Goal: Task Accomplishment & Management: Use online tool/utility

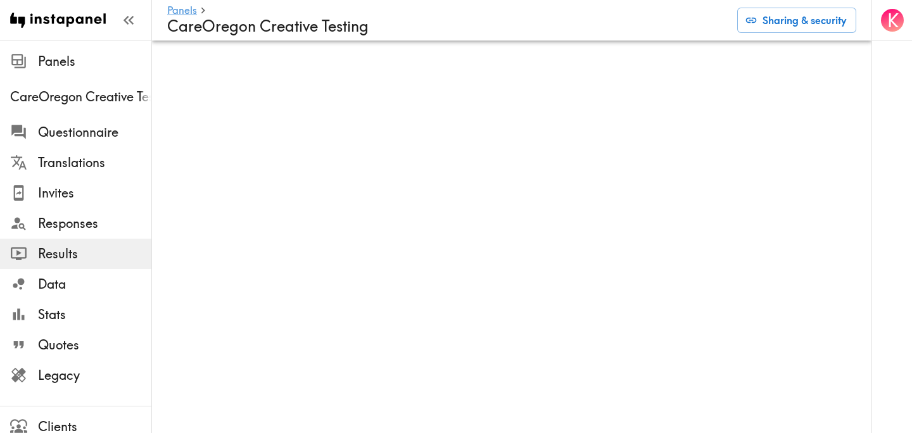
click at [872, 73] on div "K" at bounding box center [892, 216] width 41 height 433
click at [67, 58] on span "Panels" at bounding box center [94, 62] width 113 height 18
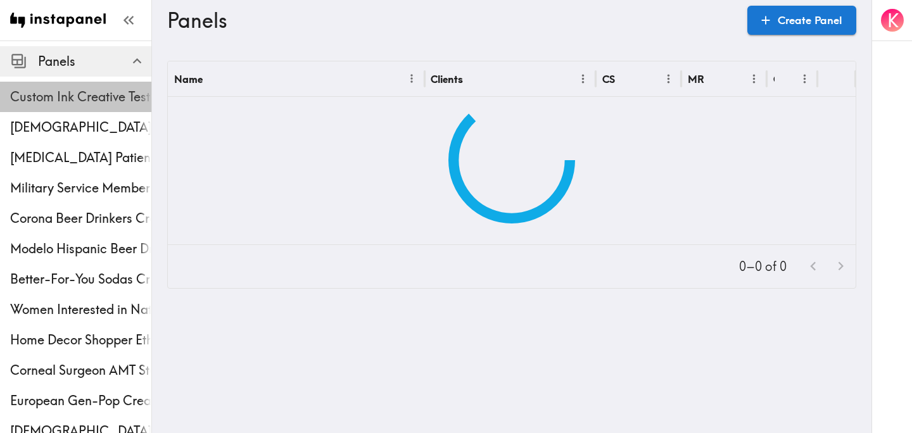
click at [77, 106] on span "Custom Ink Creative Testing Phase 2" at bounding box center [80, 97] width 141 height 23
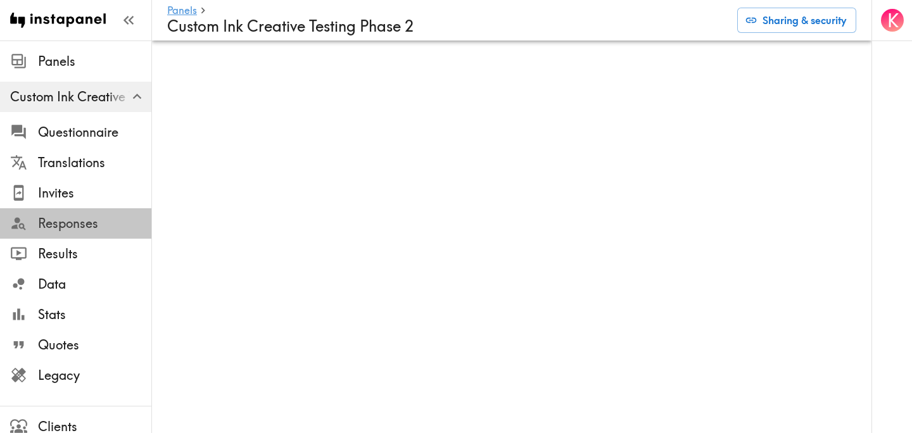
click at [84, 233] on span "Responses" at bounding box center [94, 223] width 113 height 23
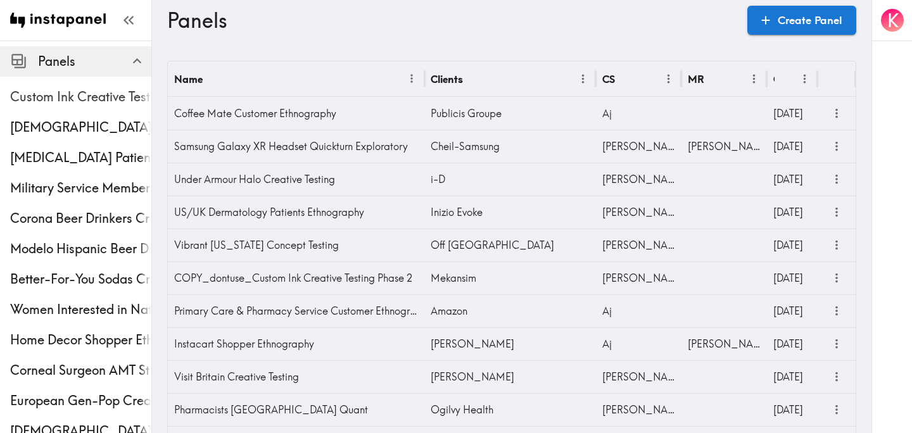
click at [70, 89] on span "Custom Ink Creative Testing Phase 2" at bounding box center [80, 97] width 141 height 18
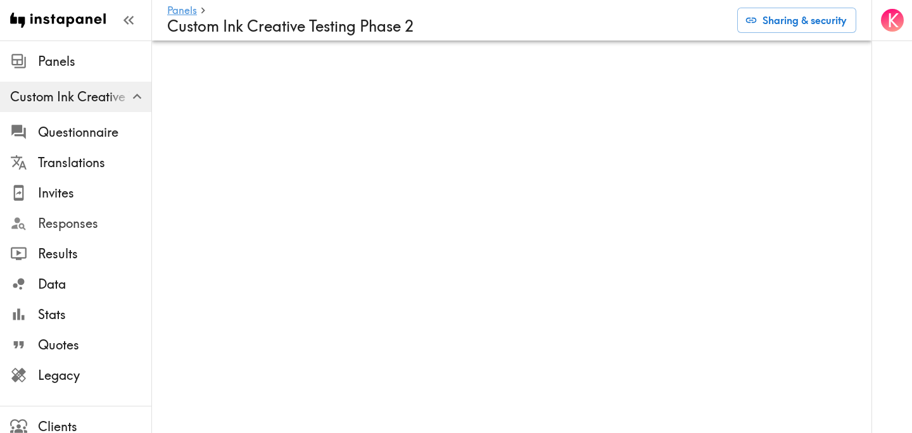
click at [70, 230] on span "Responses" at bounding box center [94, 224] width 113 height 18
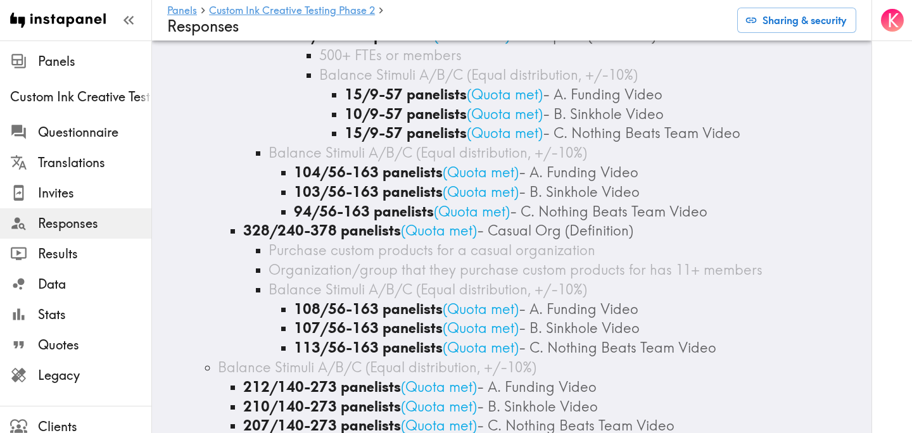
scroll to position [2408, 0]
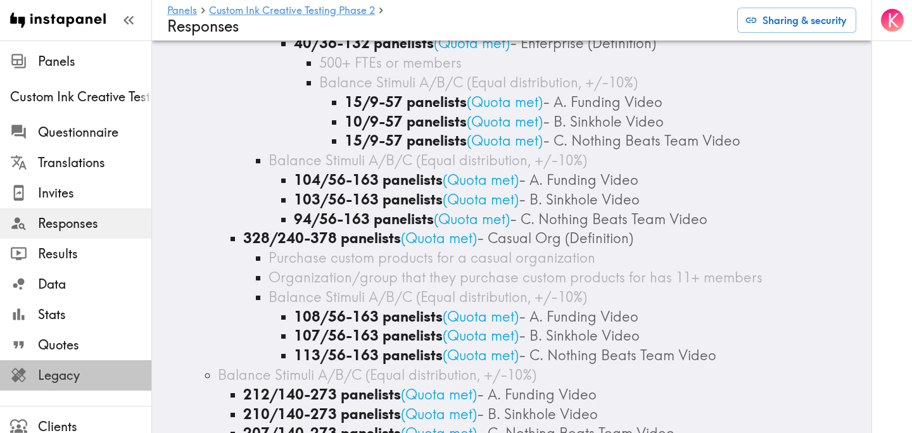
click at [91, 383] on span "Legacy" at bounding box center [94, 376] width 113 height 18
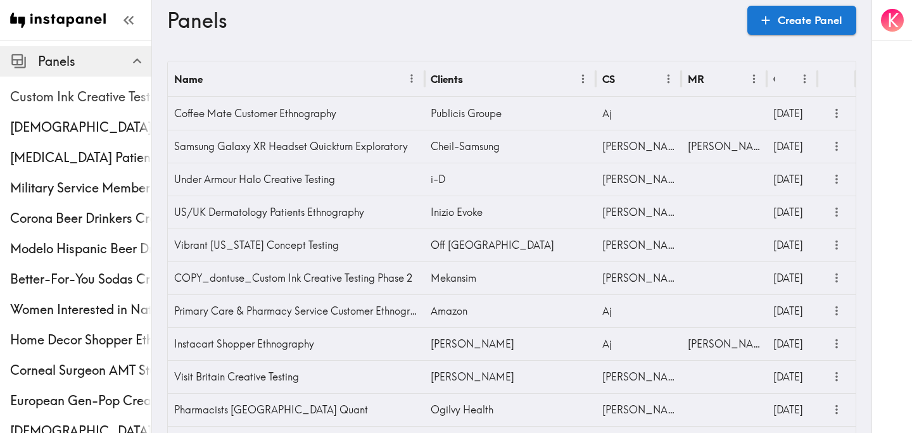
click at [84, 85] on div "Custom Ink Creative Testing Phase 2" at bounding box center [75, 96] width 151 height 33
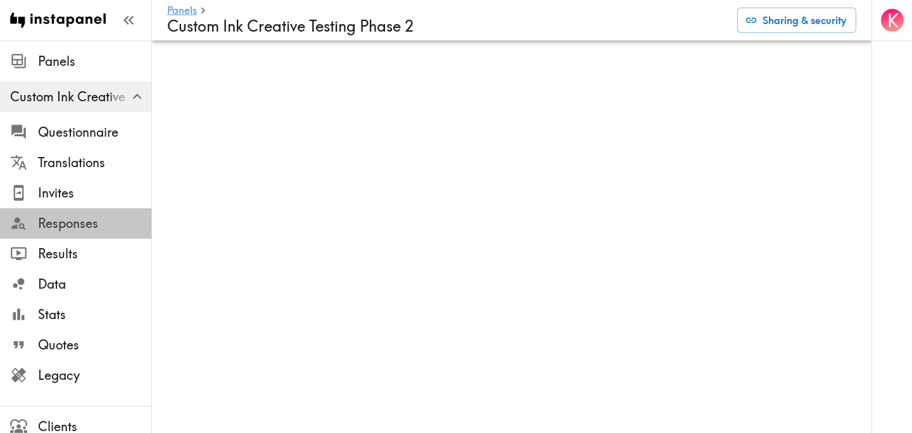
click at [94, 223] on span "Responses" at bounding box center [94, 224] width 113 height 18
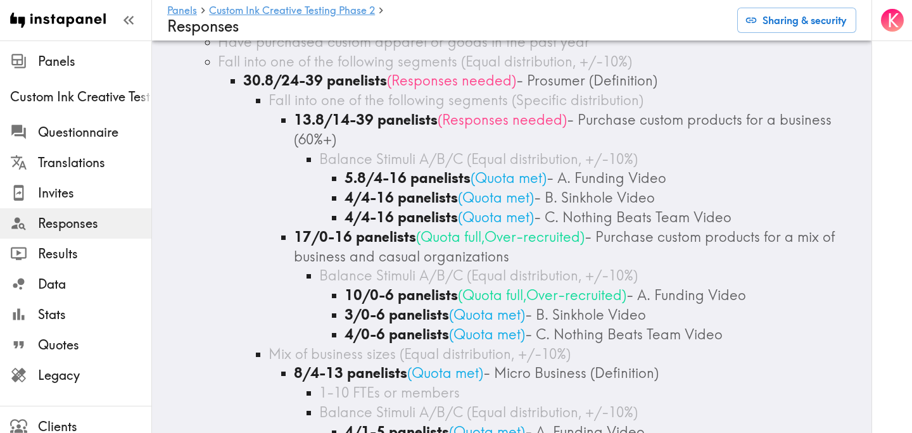
scroll to position [358, 0]
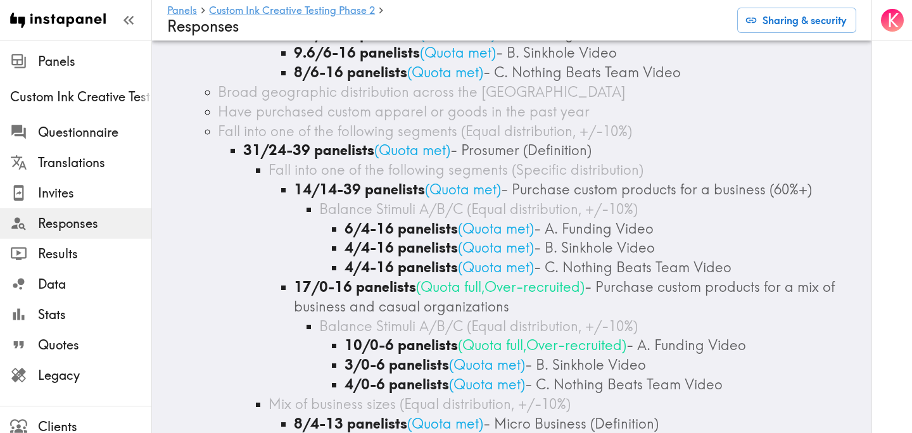
scroll to position [284, 0]
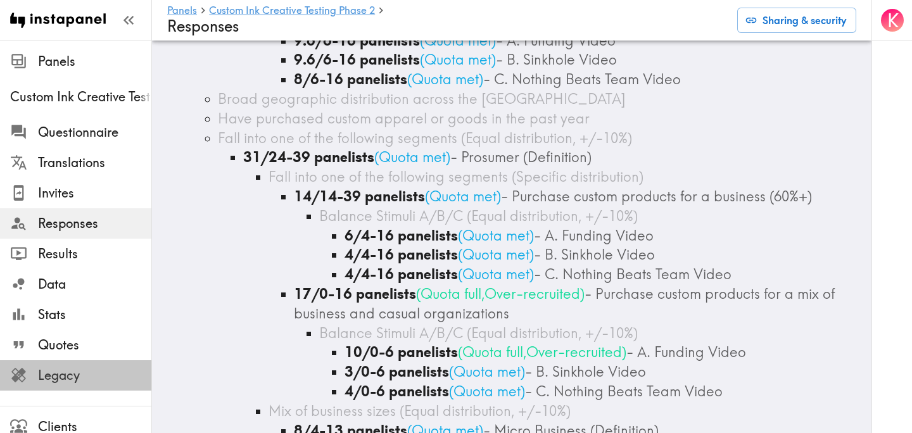
click at [84, 369] on span "Legacy" at bounding box center [94, 376] width 113 height 18
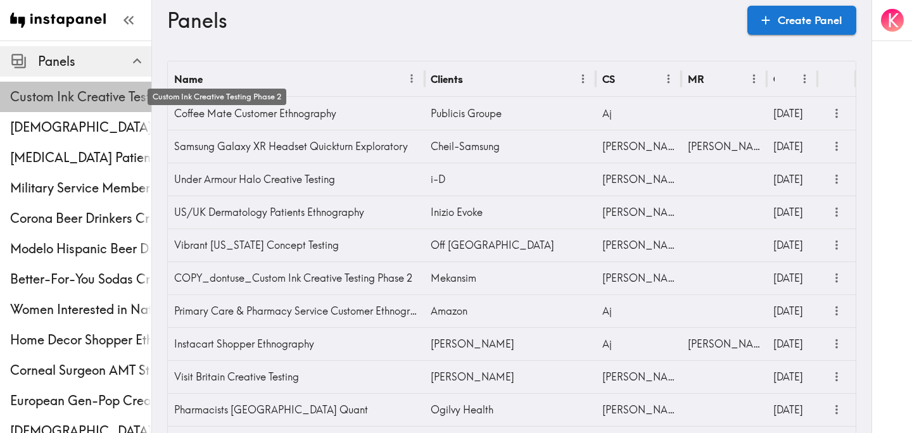
click at [51, 95] on span "Custom Ink Creative Testing Phase 2" at bounding box center [80, 97] width 141 height 18
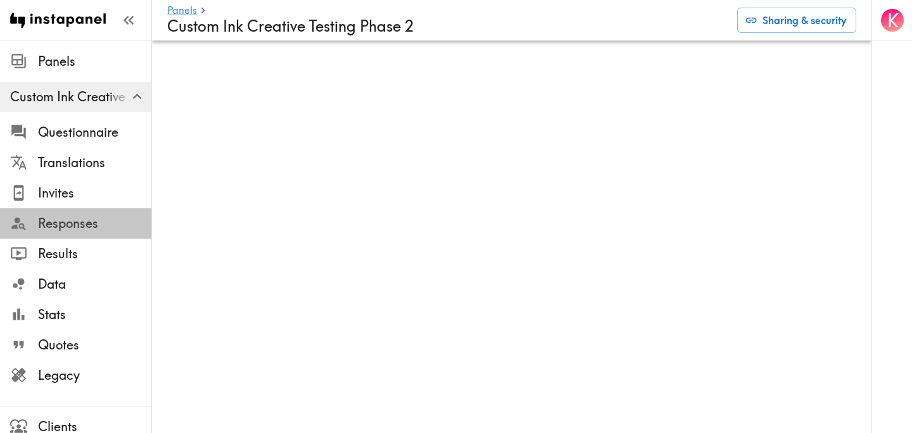
click at [81, 219] on span "Responses" at bounding box center [94, 224] width 113 height 18
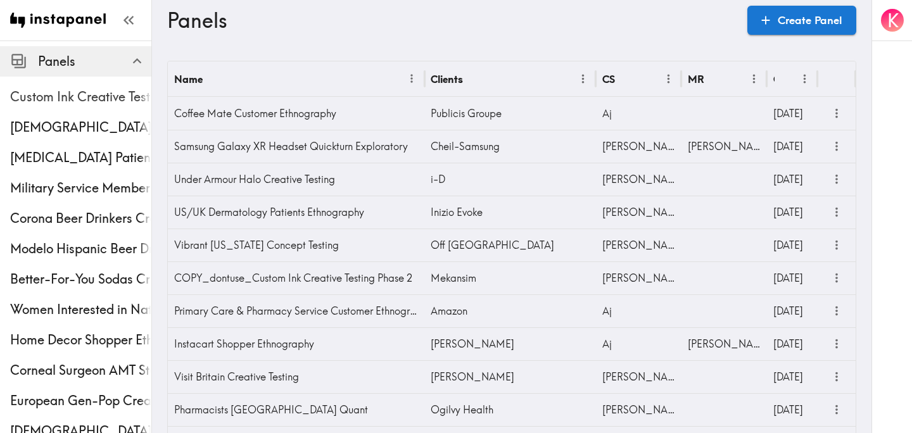
scroll to position [471, 0]
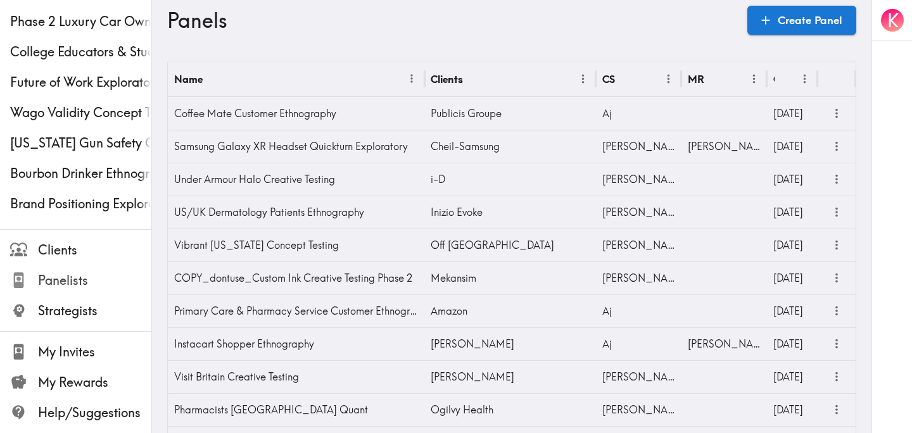
click at [57, 273] on span "Panelists" at bounding box center [94, 281] width 113 height 18
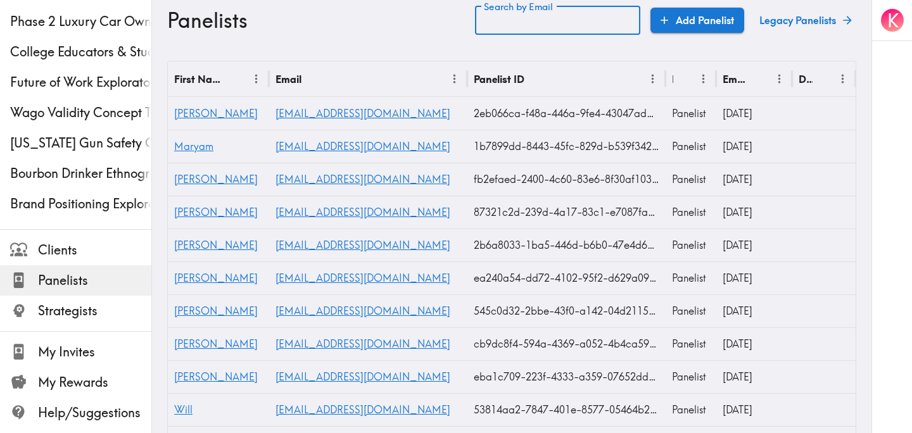
click at [511, 18] on input "Search by Email" at bounding box center [557, 20] width 165 height 29
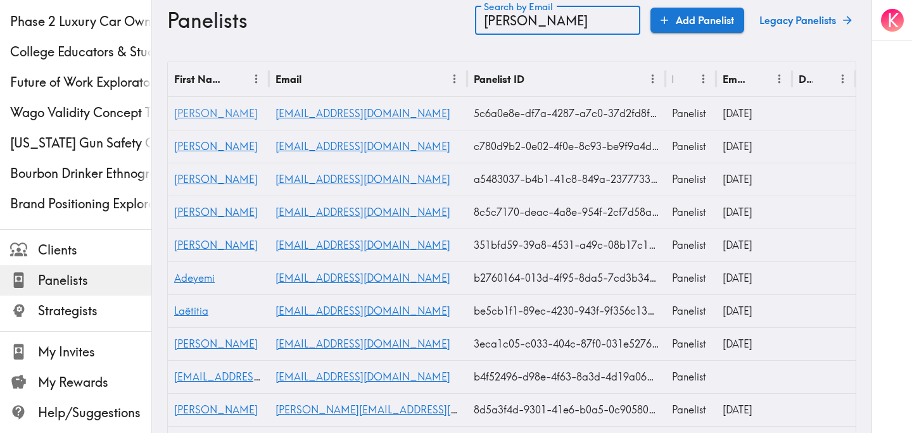
type input "adam"
click at [191, 112] on span "Adam" at bounding box center [216, 113] width 84 height 13
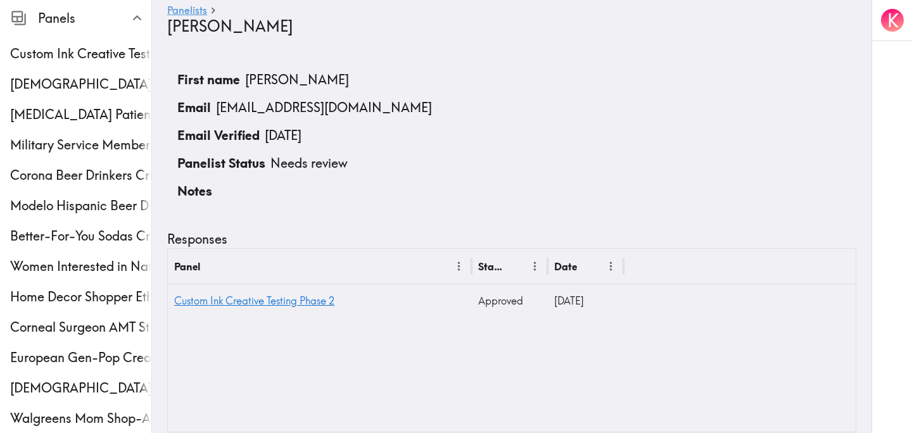
scroll to position [34, 0]
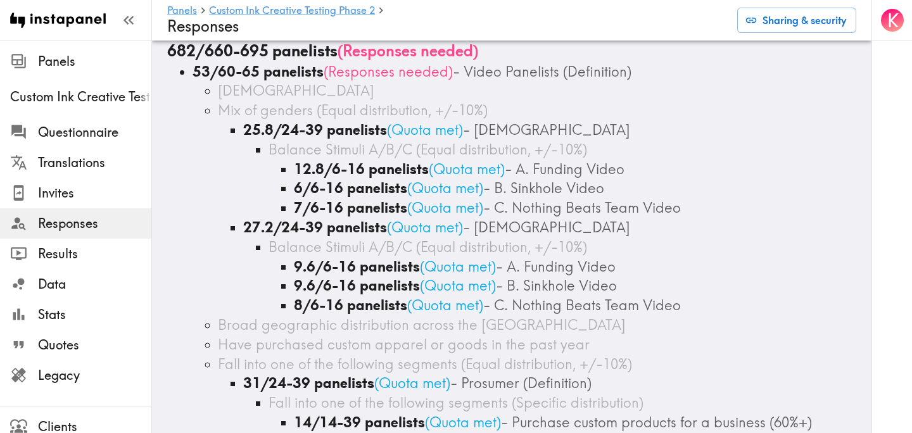
scroll to position [61, 0]
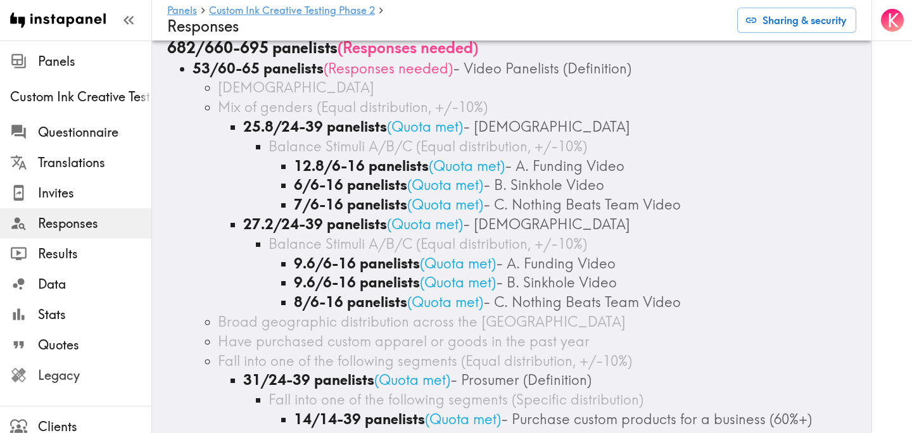
click at [58, 370] on span "Legacy" at bounding box center [94, 376] width 113 height 18
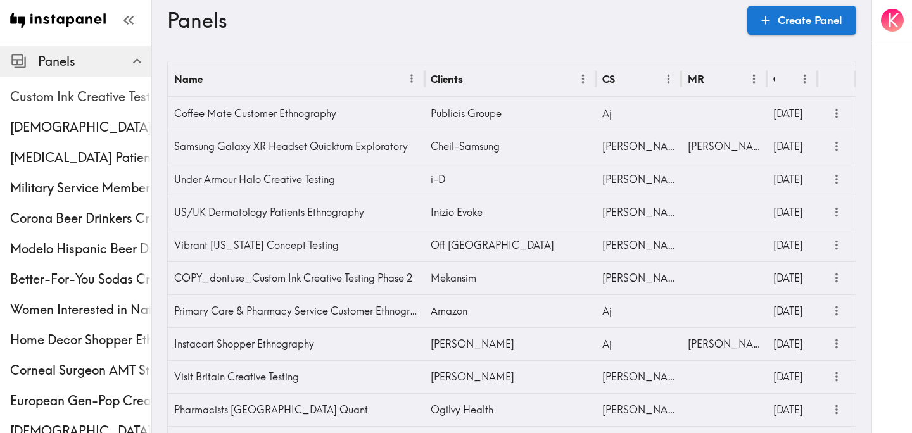
click at [108, 89] on span "Custom Ink Creative Testing Phase 2" at bounding box center [80, 97] width 141 height 18
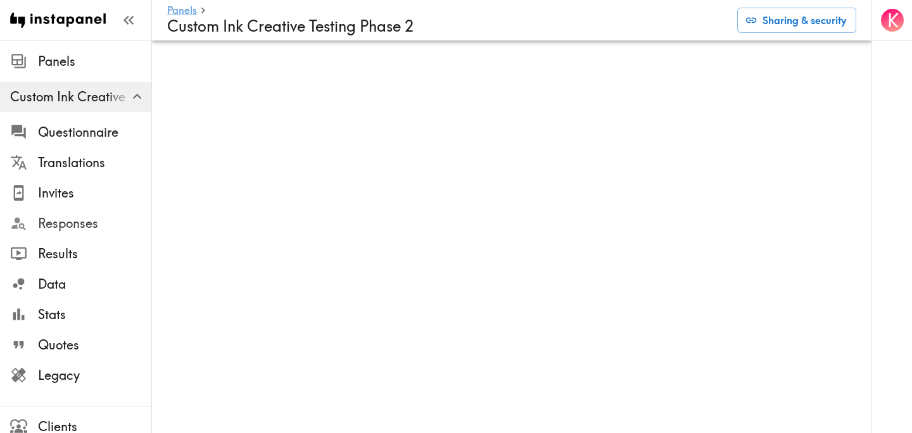
click at [89, 223] on span "Responses" at bounding box center [94, 224] width 113 height 18
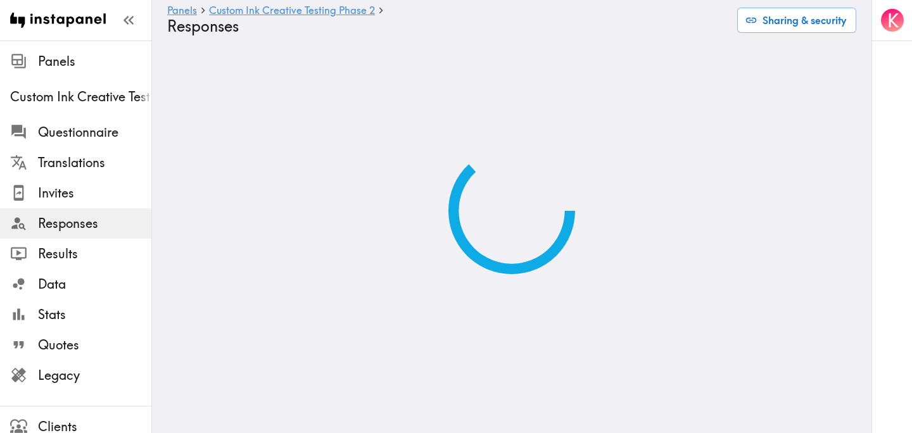
click at [88, 223] on span "Responses" at bounding box center [94, 224] width 113 height 18
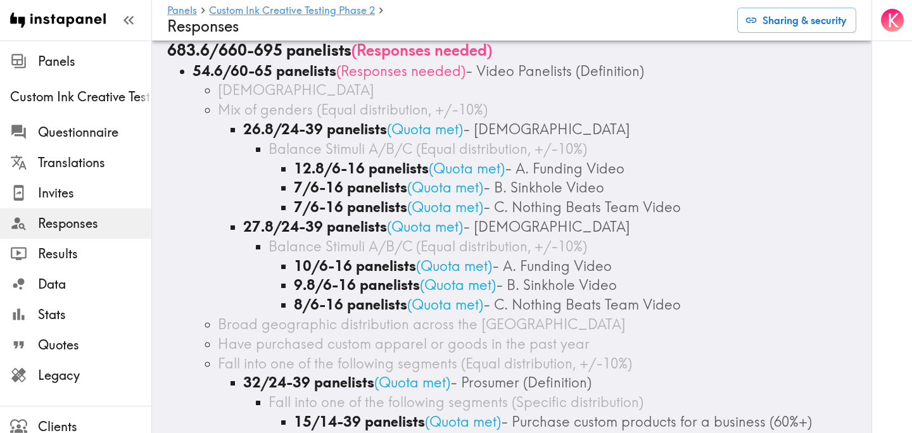
scroll to position [44, 0]
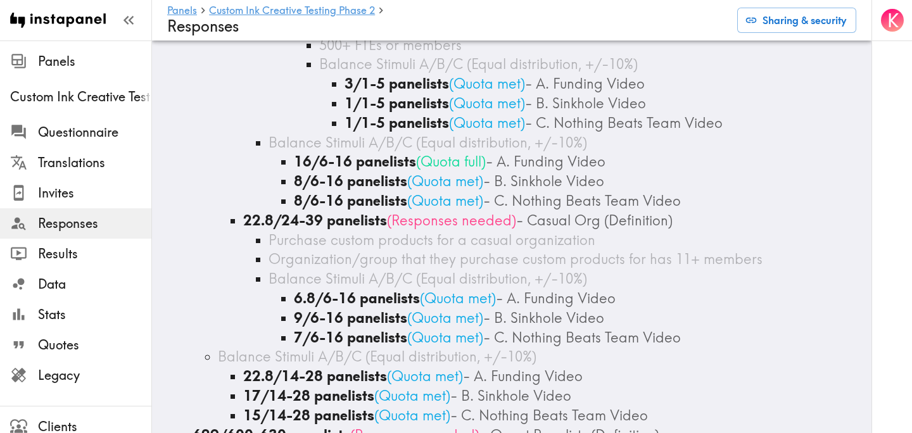
scroll to position [1125, 0]
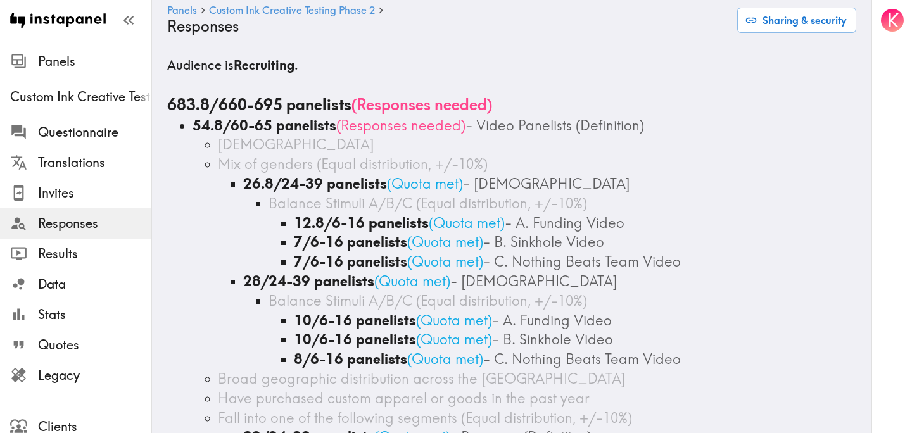
scroll to position [14, 0]
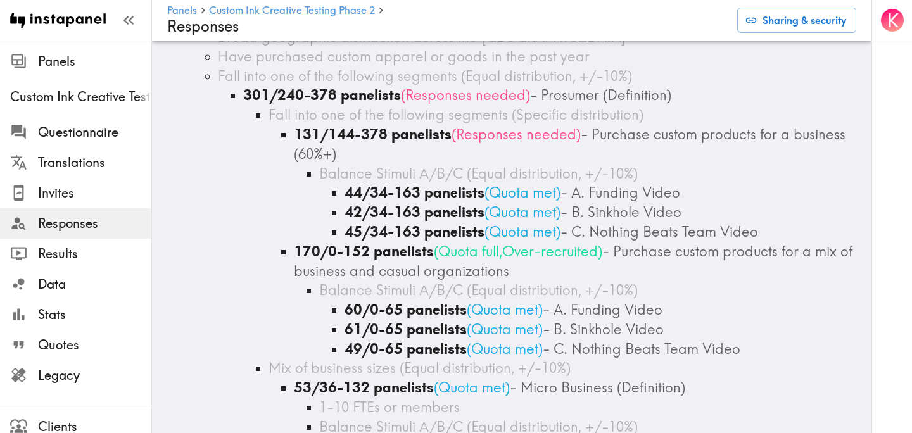
scroll to position [1687, 0]
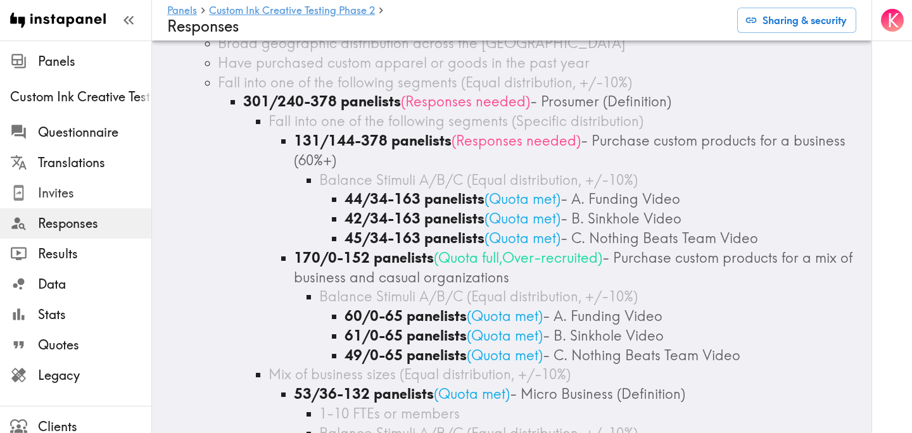
click at [98, 196] on span "Invites" at bounding box center [94, 193] width 113 height 18
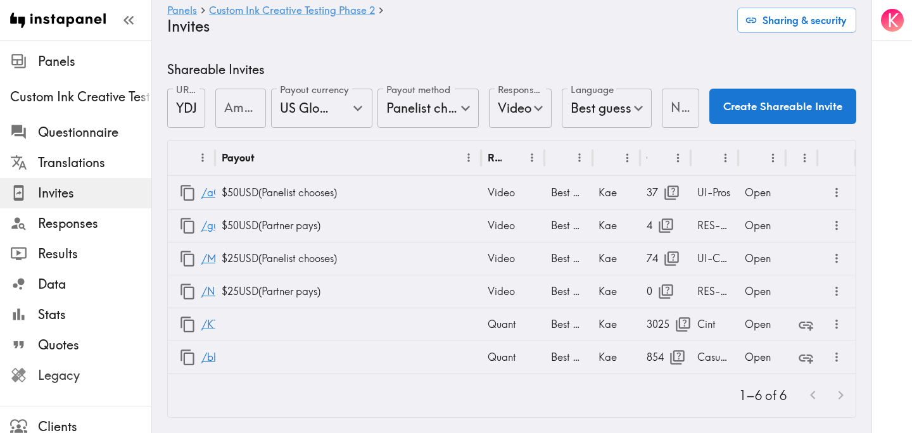
click at [80, 369] on span "Legacy" at bounding box center [94, 376] width 113 height 18
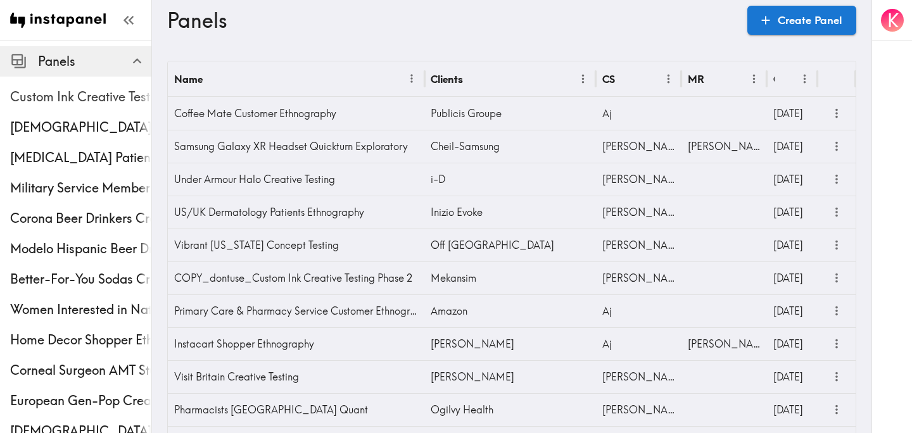
click at [36, 106] on span "Custom Ink Creative Testing Phase 2" at bounding box center [80, 97] width 141 height 23
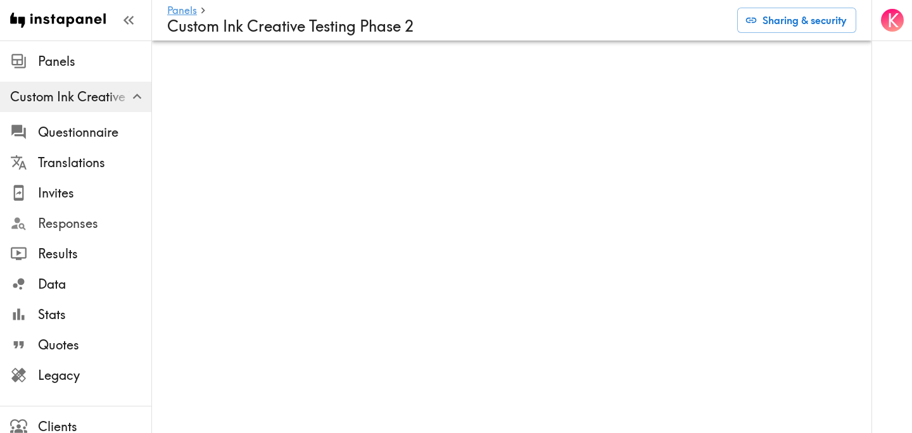
click at [80, 224] on span "Responses" at bounding box center [94, 224] width 113 height 18
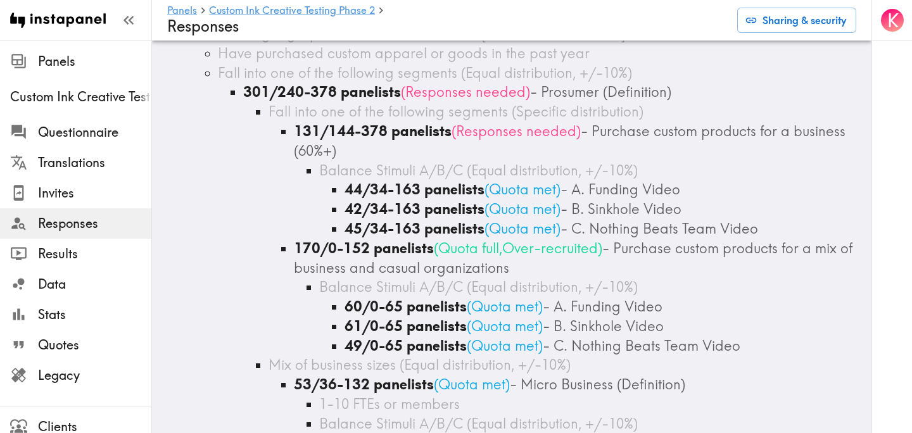
scroll to position [1700, 0]
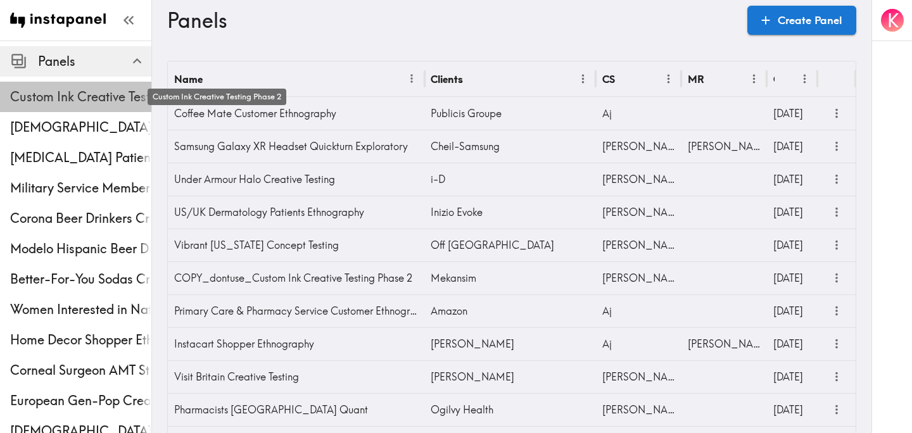
click at [86, 96] on span "Custom Ink Creative Testing Phase 2" at bounding box center [80, 97] width 141 height 18
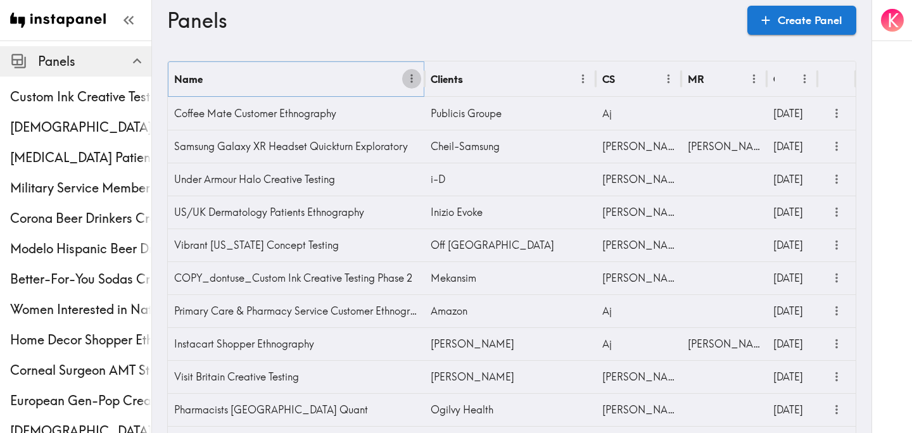
click at [412, 80] on icon "Menu" at bounding box center [411, 78] width 13 height 13
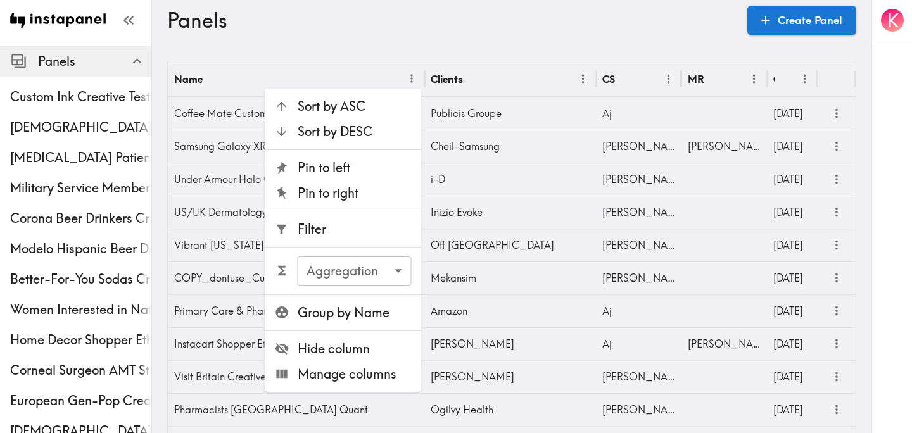
click at [359, 229] on span "Filter" at bounding box center [355, 229] width 114 height 18
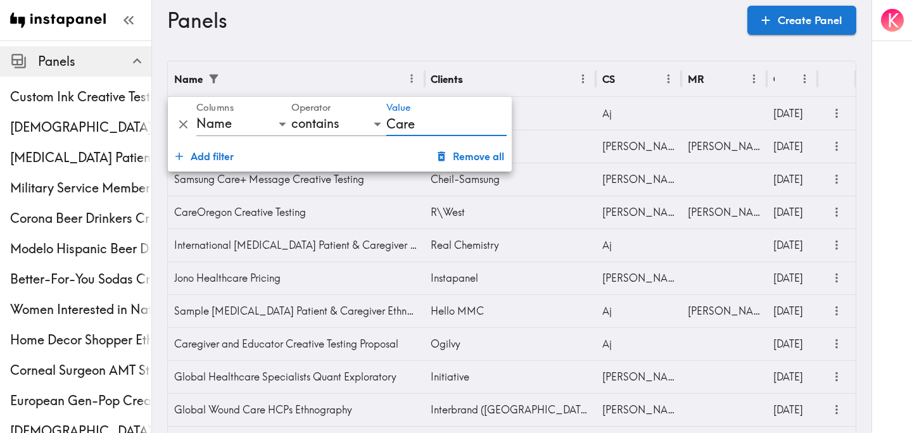
type input "CareOregon"
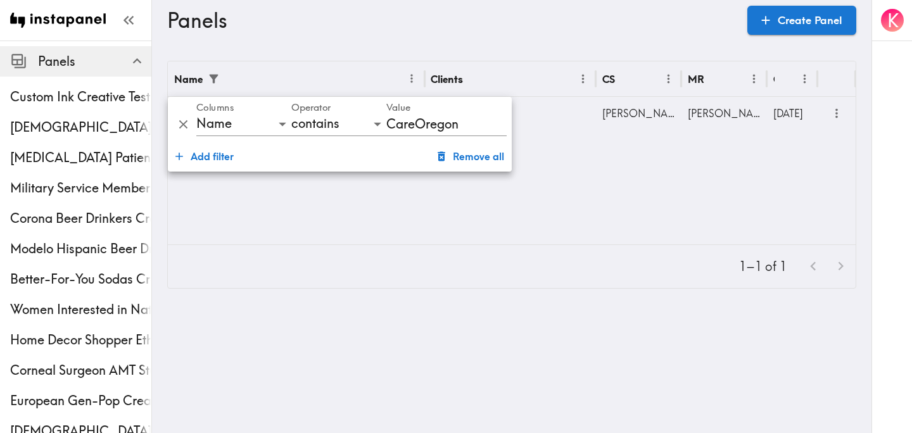
click at [601, 41] on main "Panels Create Panel Name Clients CS MR Created CareOregon Creative Testing R\We…" at bounding box center [512, 175] width 720 height 269
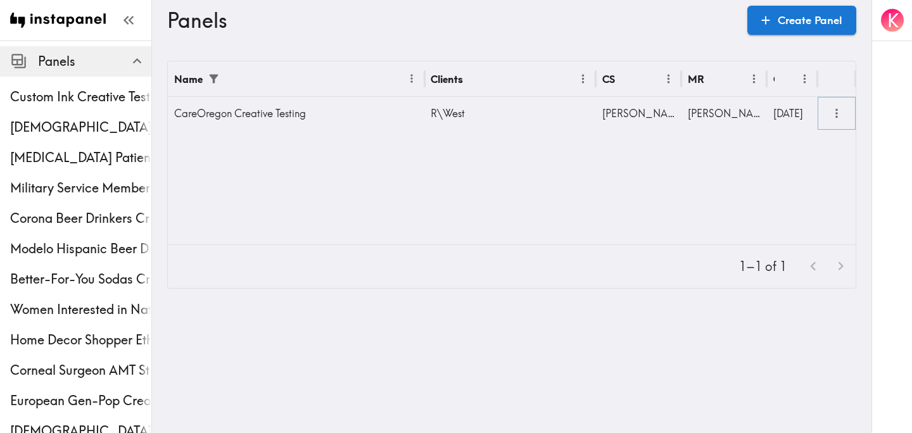
click at [837, 115] on icon "more" at bounding box center [837, 113] width 15 height 15
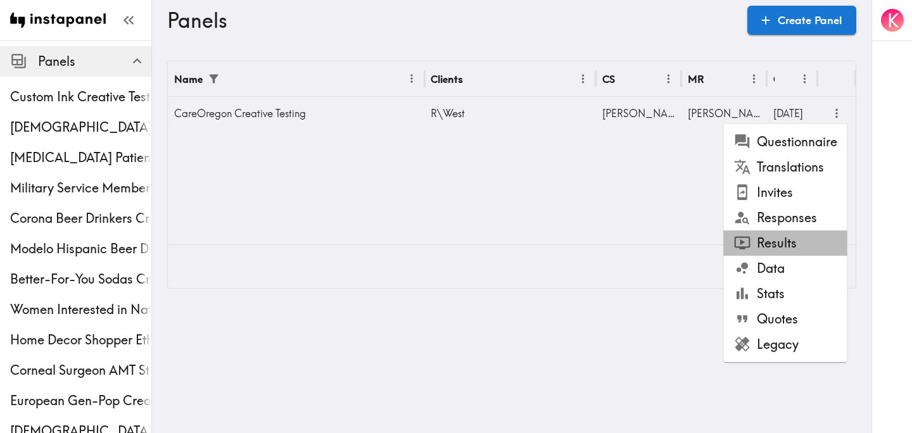
click at [791, 239] on li "Results" at bounding box center [786, 243] width 124 height 25
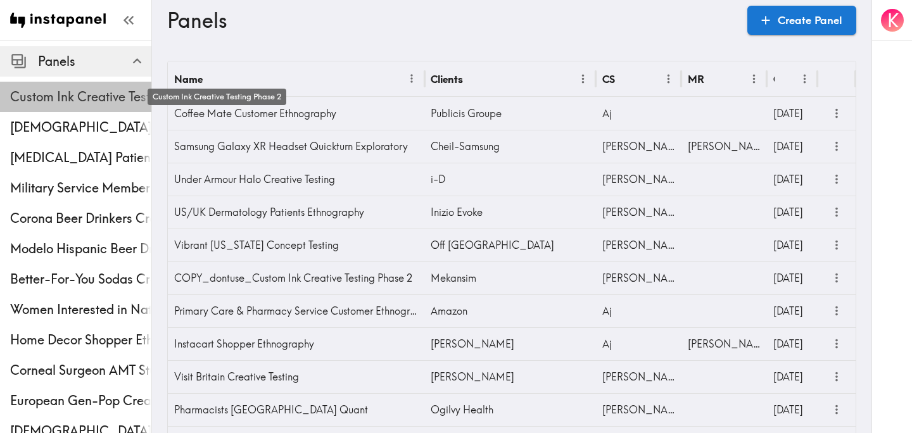
click at [92, 102] on span "Custom Ink Creative Testing Phase 2" at bounding box center [80, 97] width 141 height 18
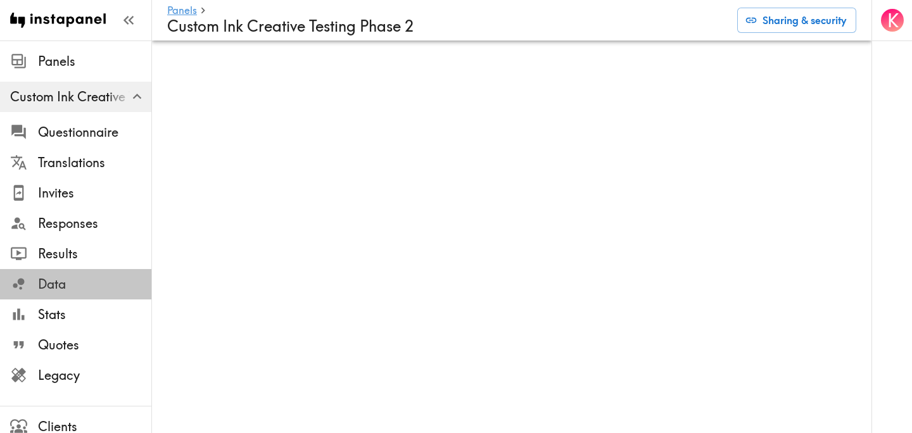
click at [77, 285] on span "Data" at bounding box center [94, 285] width 113 height 18
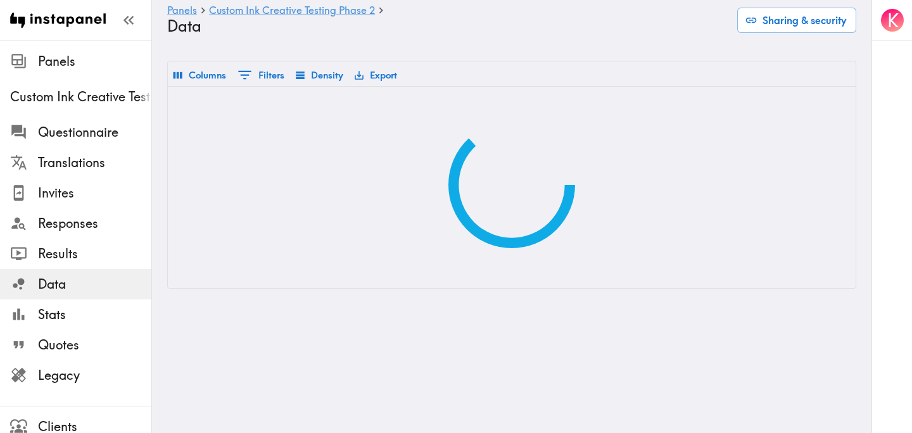
click at [77, 285] on span "Data" at bounding box center [94, 285] width 113 height 18
click at [376, 77] on button "Export" at bounding box center [376, 76] width 49 height 22
click at [459, 34] on h4 "Data" at bounding box center [447, 26] width 560 height 18
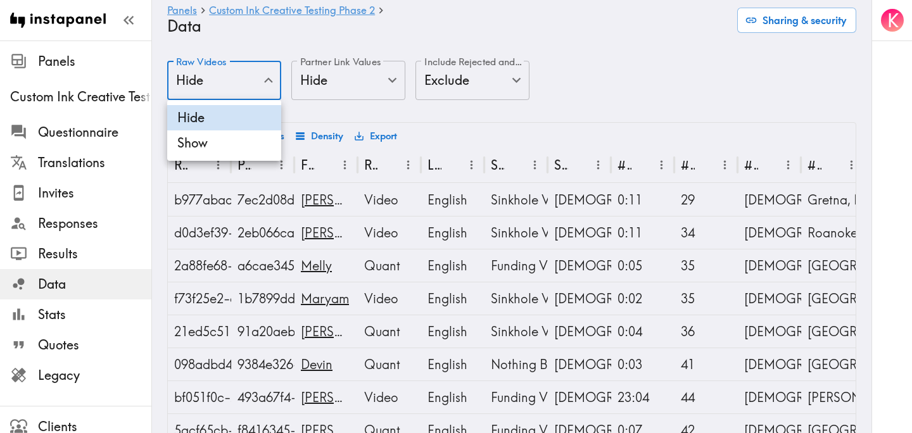
click at [265, 82] on div at bounding box center [456, 216] width 912 height 433
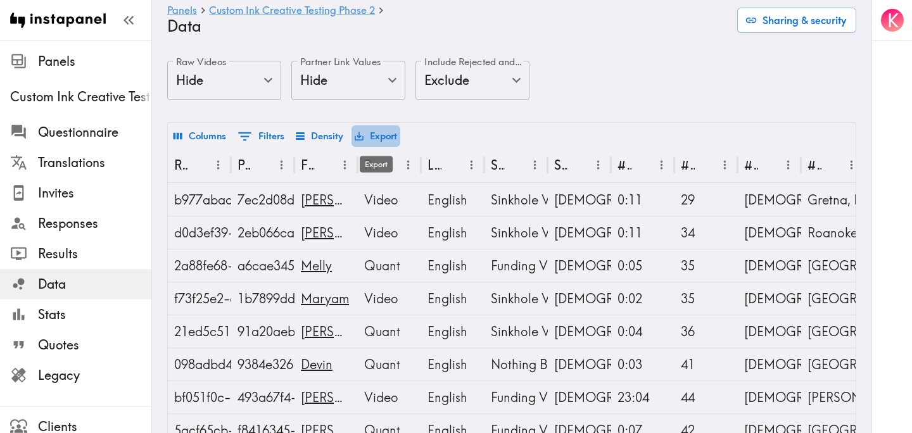
click at [386, 141] on button "Export" at bounding box center [376, 136] width 49 height 22
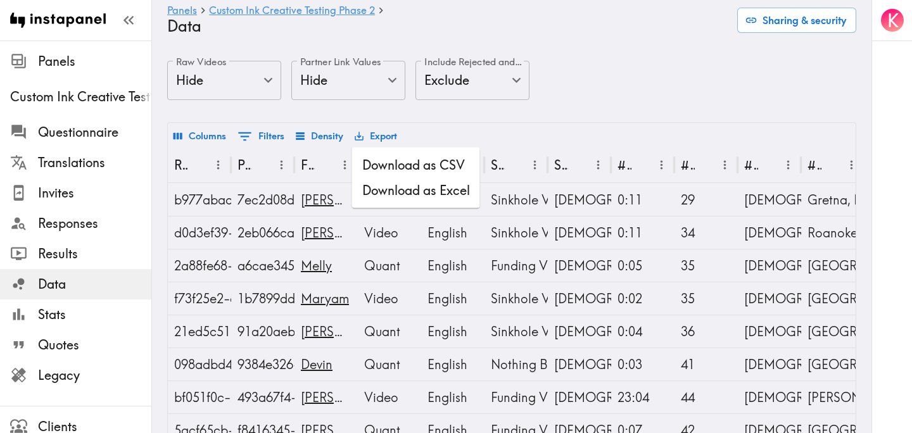
click at [452, 186] on li "Download as Excel" at bounding box center [416, 190] width 128 height 25
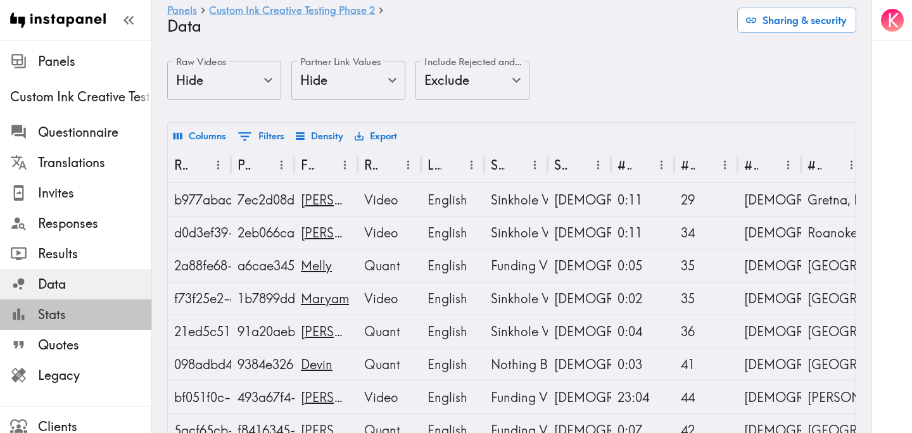
click at [103, 319] on span "Stats" at bounding box center [94, 315] width 113 height 18
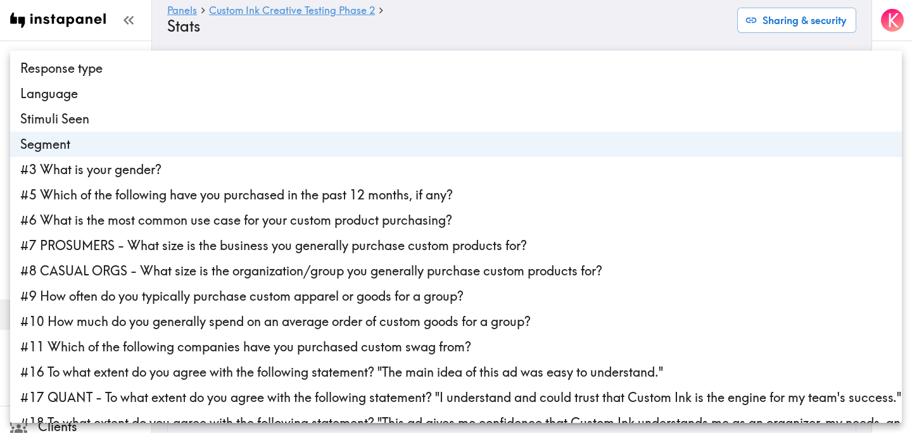
click at [222, 86] on body "Instapanel - Panels - Custom Ink Creative Testing Phase 2 - Stats Panels Custom…" at bounding box center [456, 375] width 912 height 668
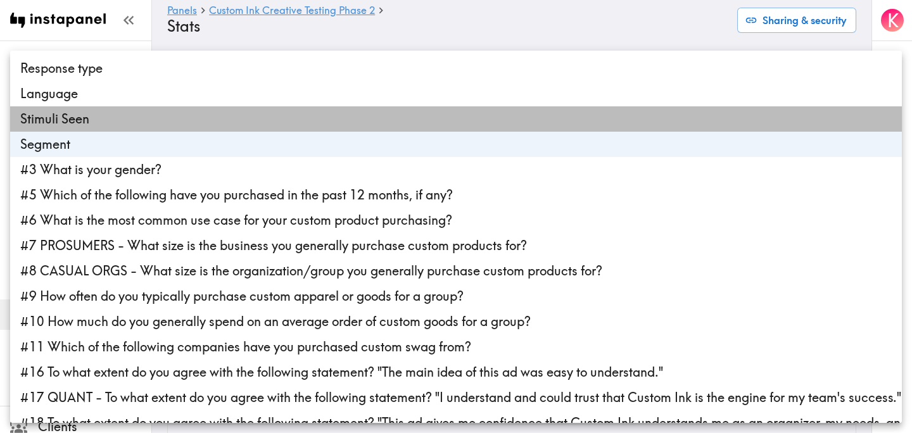
click at [209, 125] on li "Stimuli Seen" at bounding box center [456, 118] width 892 height 25
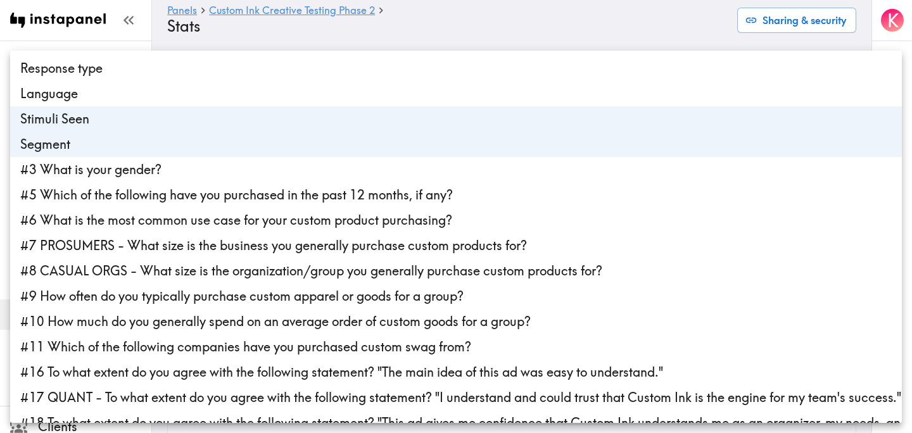
click at [225, 122] on li "Stimuli Seen" at bounding box center [456, 118] width 892 height 25
type input "segmentId"
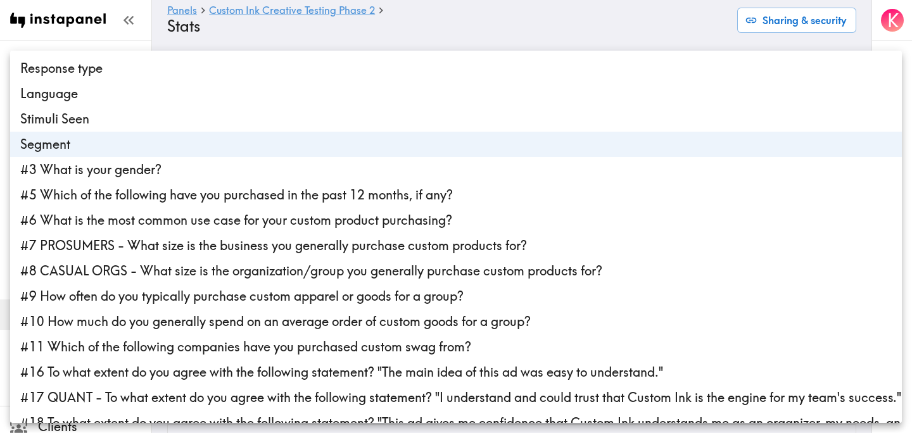
click at [227, 148] on li "Segment" at bounding box center [456, 144] width 892 height 25
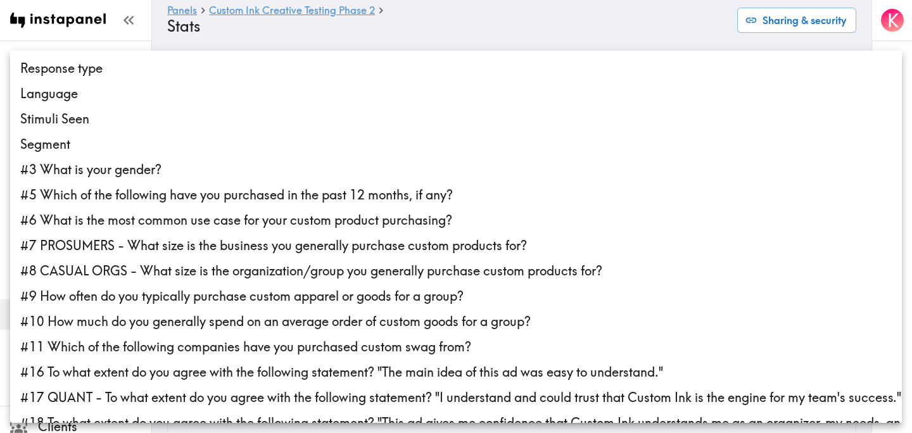
click at [316, 30] on div at bounding box center [456, 216] width 912 height 433
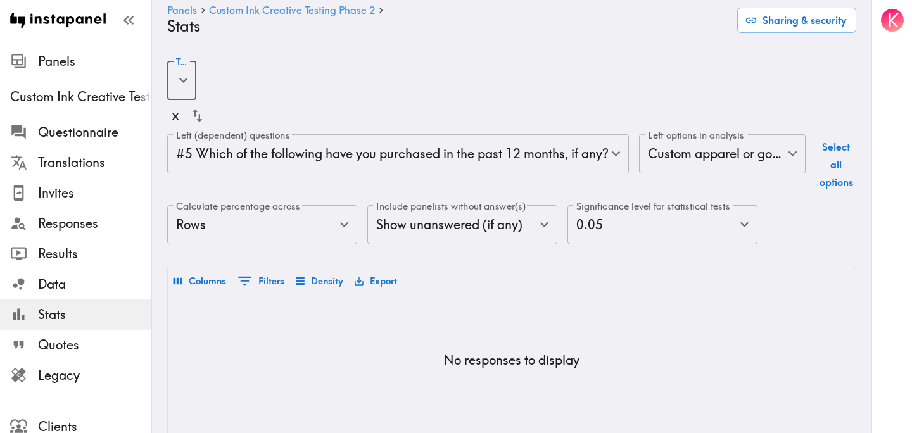
click at [318, 35] on h4 "Stats" at bounding box center [447, 26] width 560 height 18
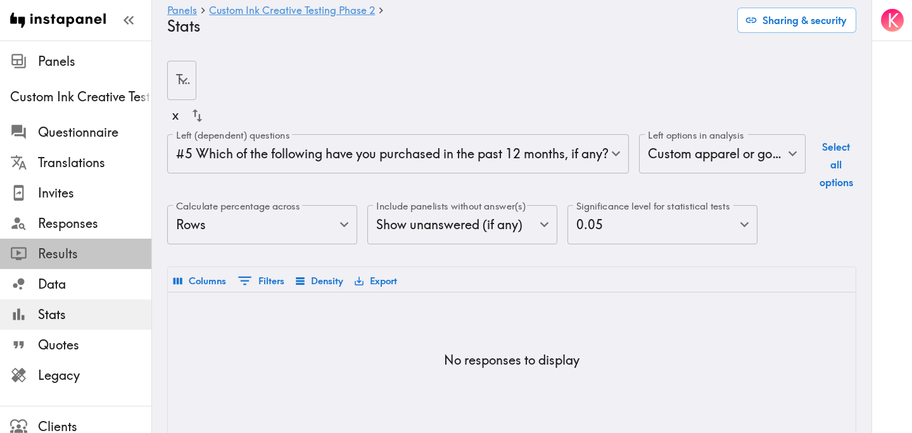
click at [100, 245] on span "Results" at bounding box center [94, 254] width 113 height 18
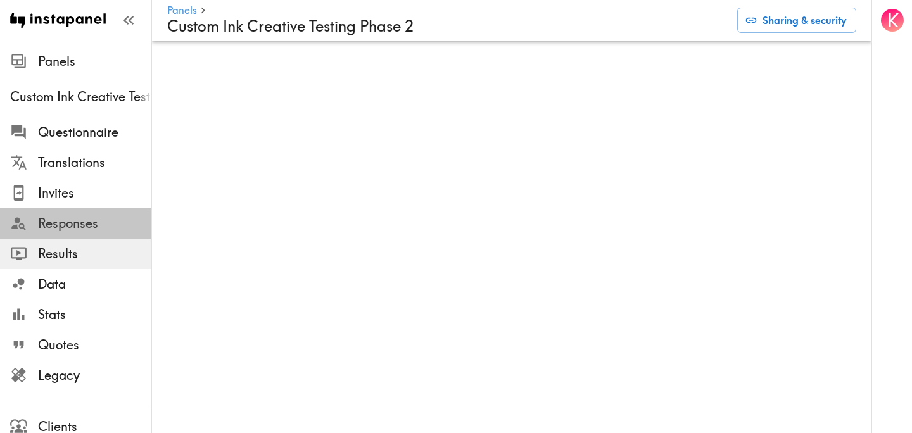
click at [89, 229] on span "Responses" at bounding box center [94, 224] width 113 height 18
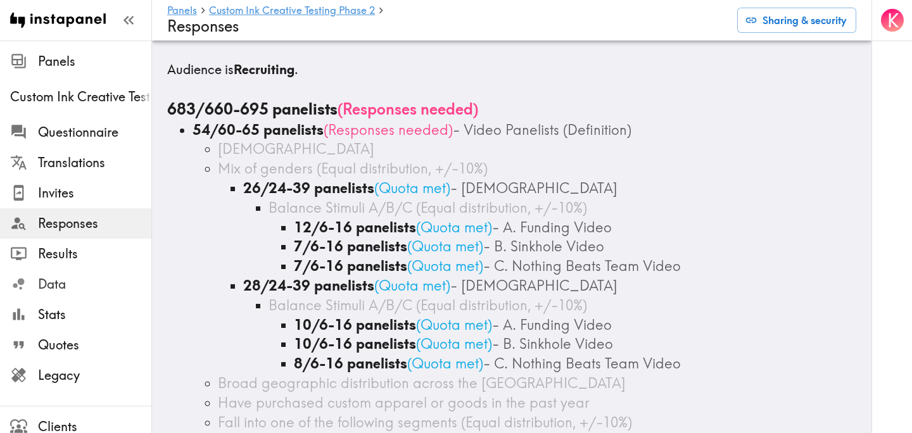
scroll to position [1700, 0]
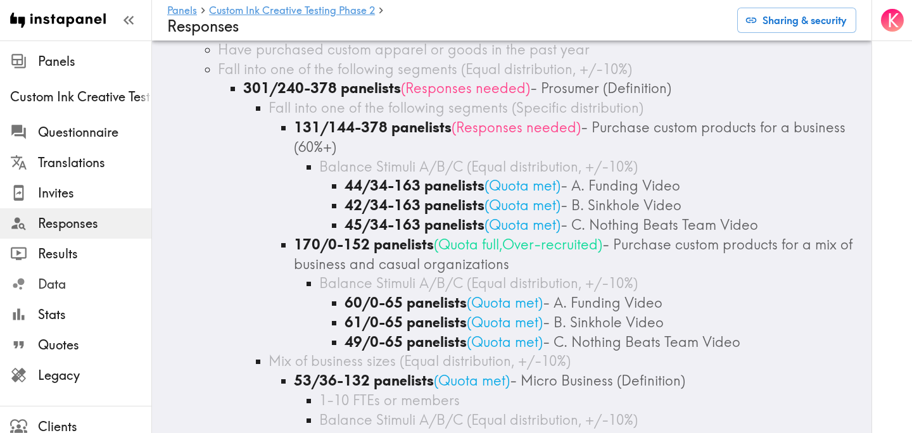
click at [76, 279] on span "Data" at bounding box center [94, 285] width 113 height 18
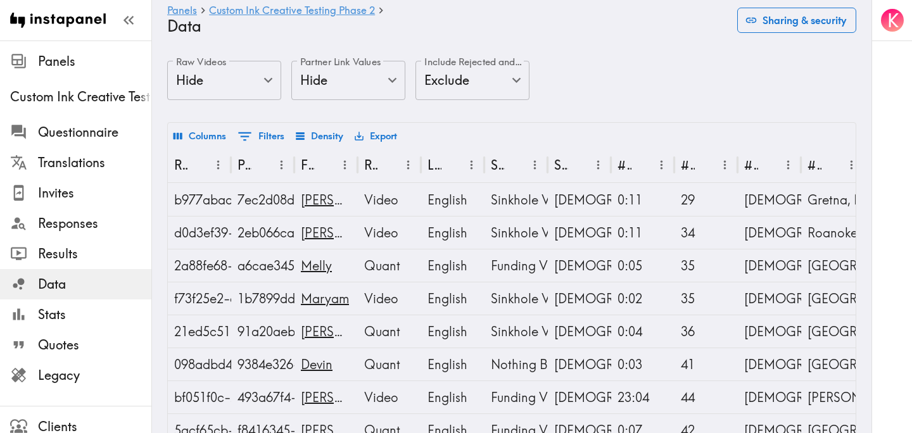
click at [803, 25] on button "Sharing & security" at bounding box center [796, 20] width 119 height 25
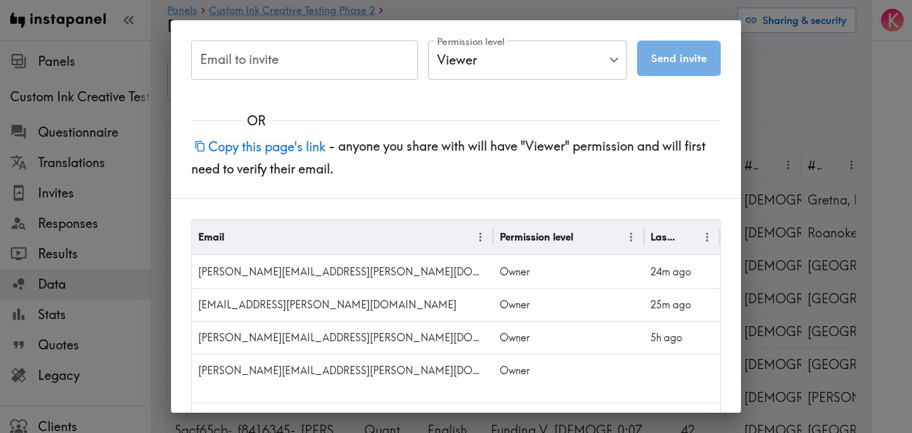
click at [284, 150] on button "Copy this page's link" at bounding box center [259, 146] width 137 height 27
click at [793, 127] on div "Email to invite Email to invite Permission level Viewer Viewer Permission level…" at bounding box center [456, 216] width 912 height 433
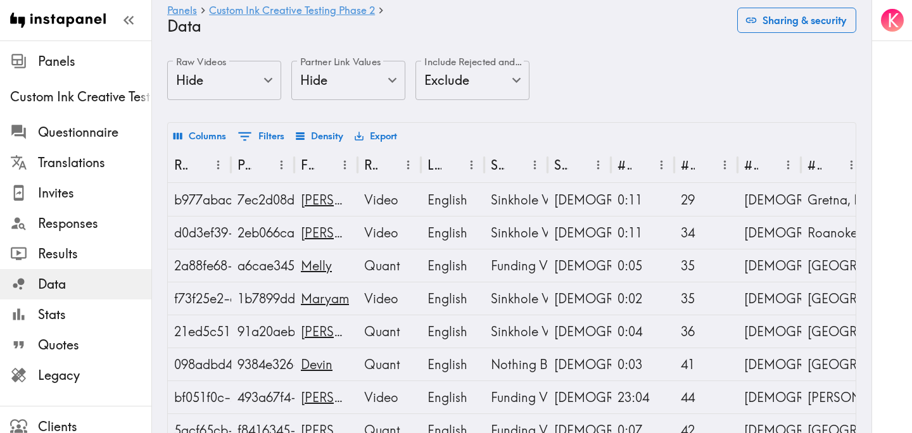
click at [770, 21] on button "Sharing & security" at bounding box center [796, 20] width 119 height 25
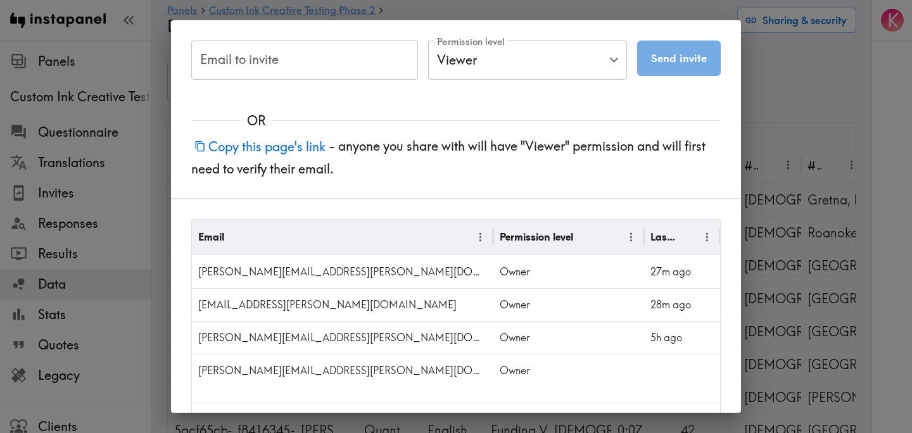
click at [316, 144] on button "Copy this page's link" at bounding box center [259, 146] width 137 height 27
click at [813, 119] on div "Email to invite Email to invite Permission level Viewer Viewer Permission level…" at bounding box center [456, 216] width 912 height 433
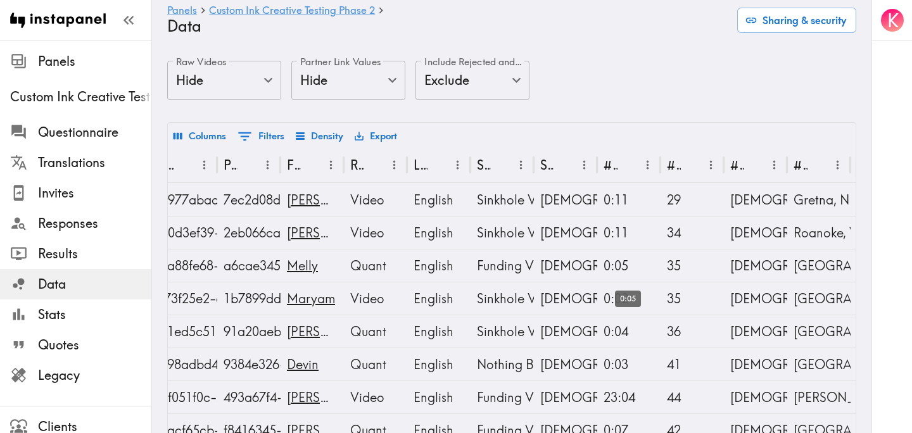
scroll to position [0, 15]
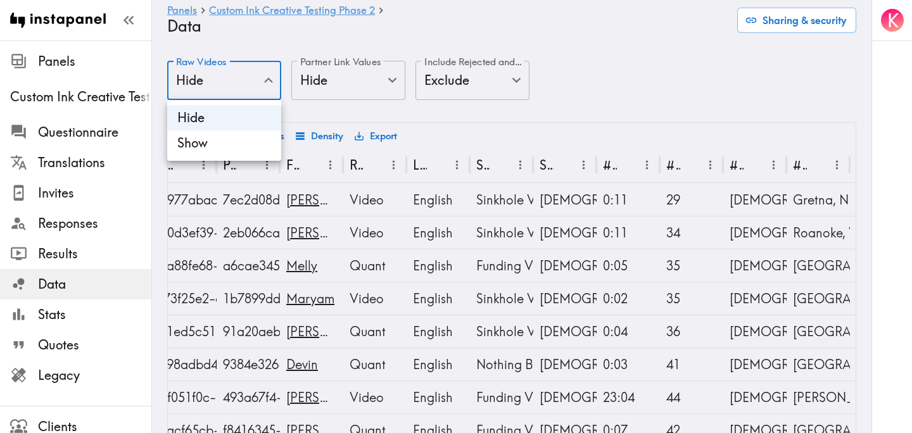
click at [215, 79] on div at bounding box center [456, 216] width 912 height 433
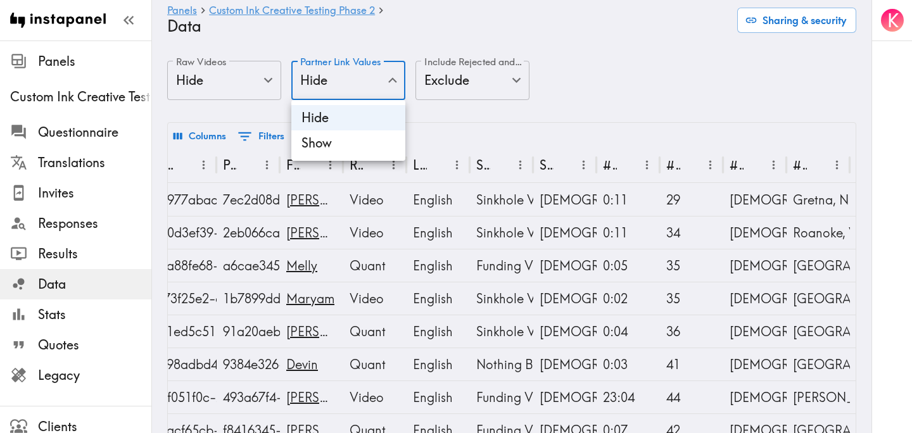
click at [344, 86] on div at bounding box center [456, 216] width 912 height 433
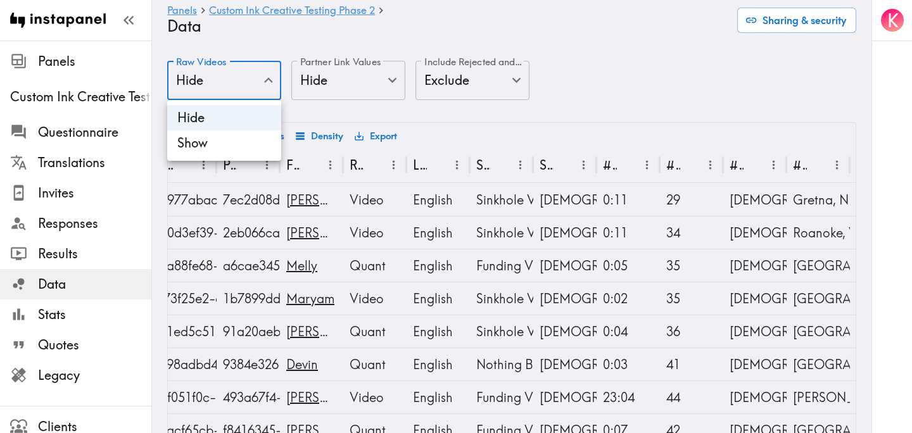
click at [261, 79] on div at bounding box center [456, 216] width 912 height 433
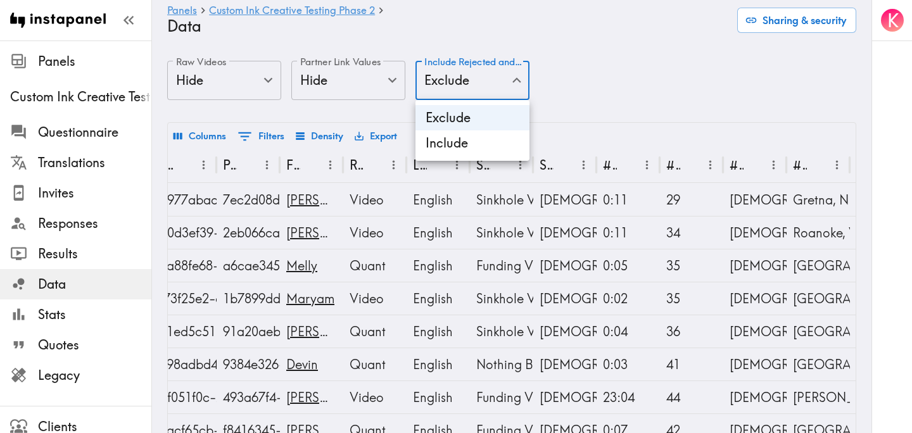
click at [464, 86] on div at bounding box center [456, 216] width 912 height 433
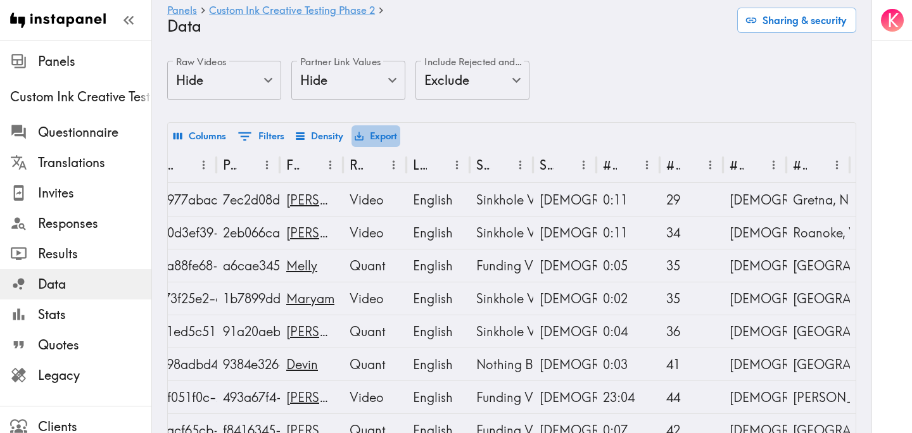
click at [383, 130] on button "Export" at bounding box center [376, 136] width 49 height 22
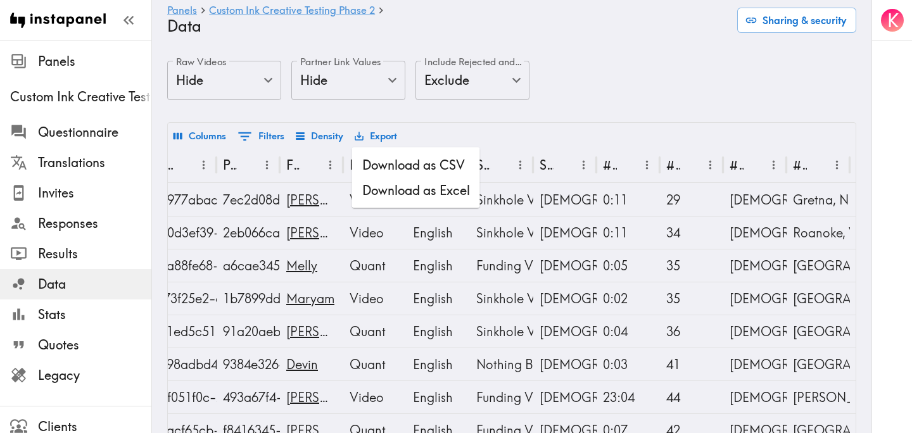
click at [416, 162] on li "Download as CSV" at bounding box center [416, 165] width 128 height 25
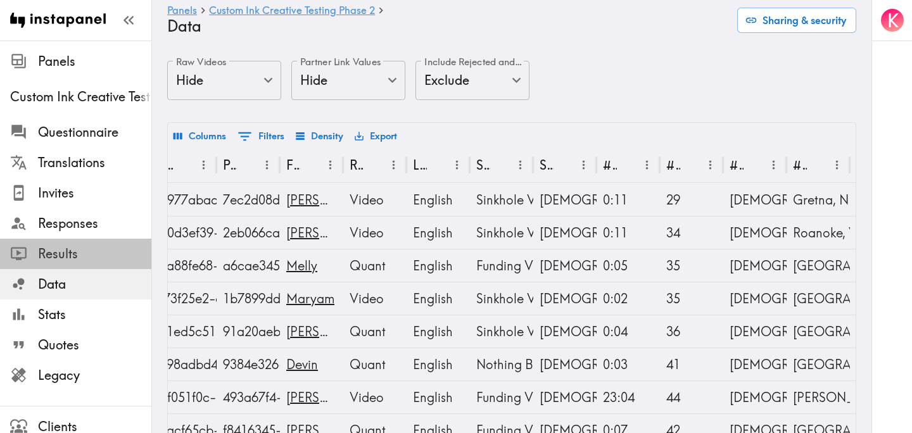
click at [112, 247] on span "Results" at bounding box center [94, 254] width 113 height 18
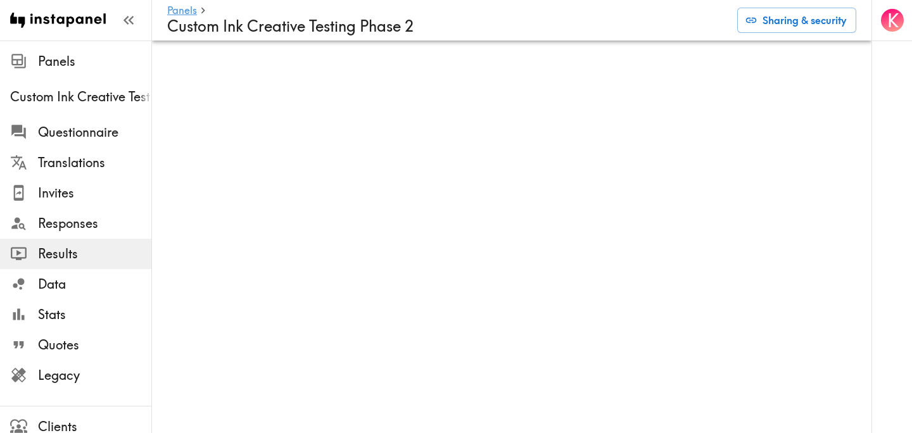
click at [679, 40] on div "Panels Custom Ink Creative Testing Phase 2 Sharing & security" at bounding box center [511, 20] width 689 height 41
click at [62, 373] on span "Legacy" at bounding box center [94, 376] width 113 height 18
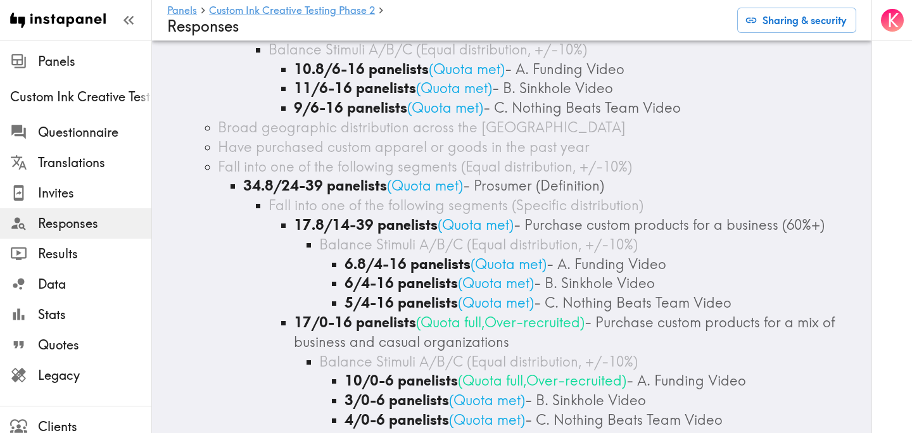
scroll to position [252, 0]
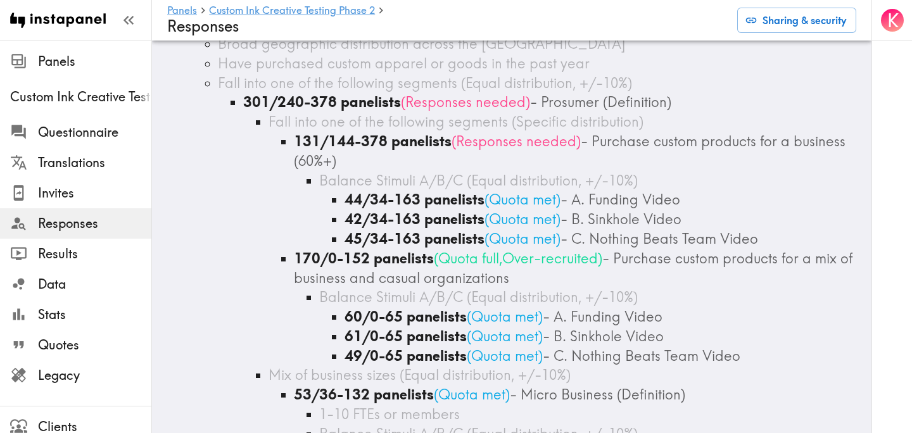
scroll to position [1683, 0]
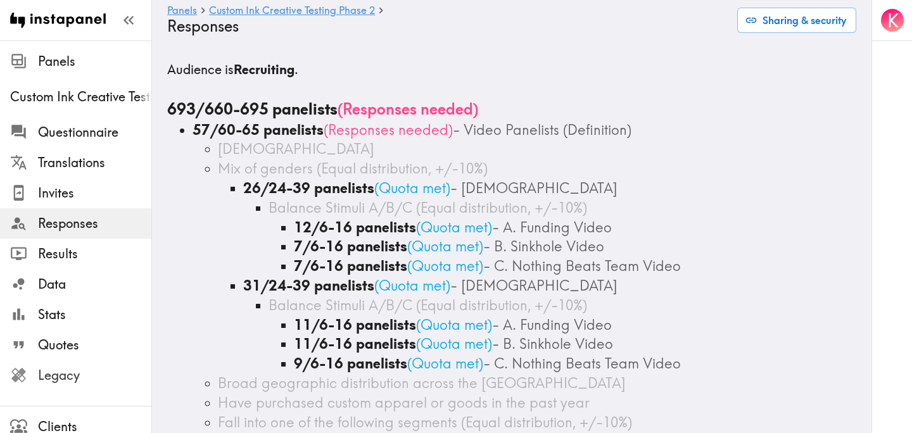
click at [83, 374] on span "Legacy" at bounding box center [94, 376] width 113 height 18
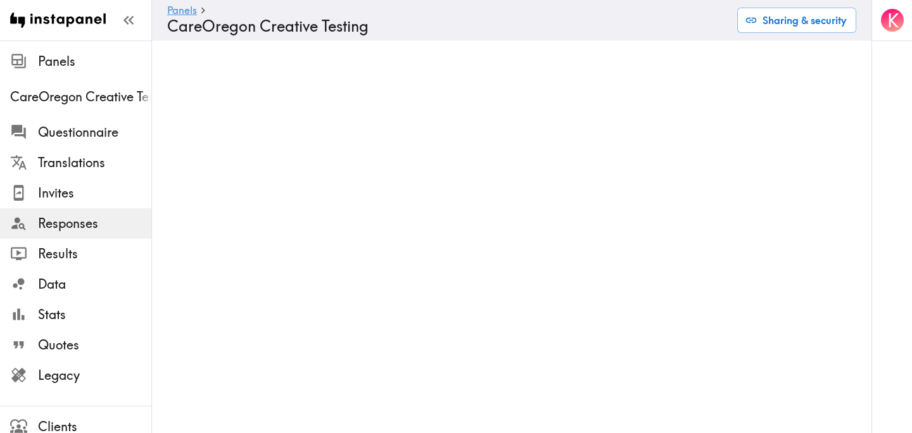
click at [872, 73] on div "K" at bounding box center [892, 216] width 41 height 433
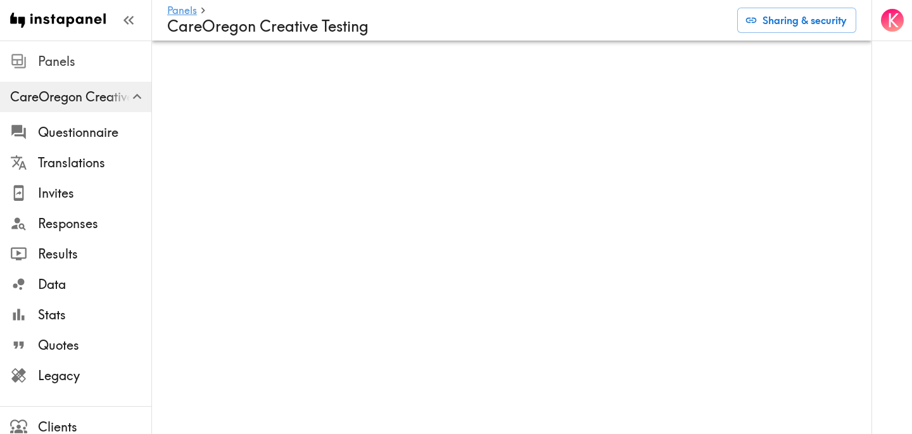
click at [67, 61] on span "Panels" at bounding box center [94, 62] width 113 height 18
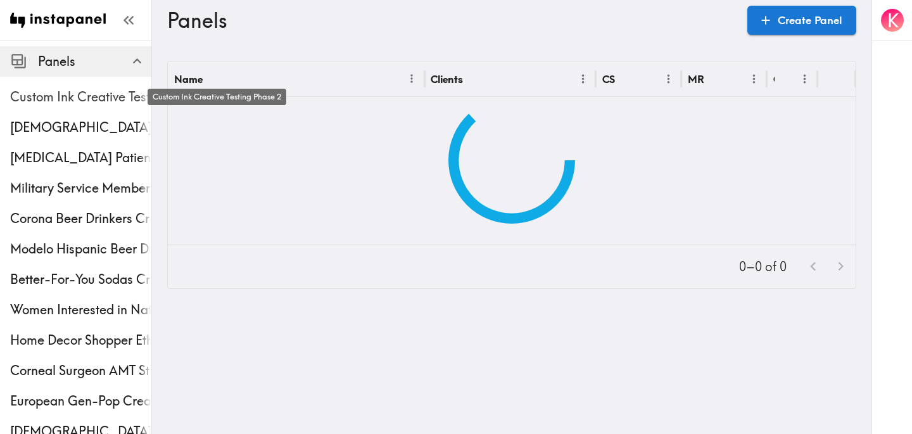
click at [66, 96] on span "Custom Ink Creative Testing Phase 2" at bounding box center [80, 97] width 141 height 18
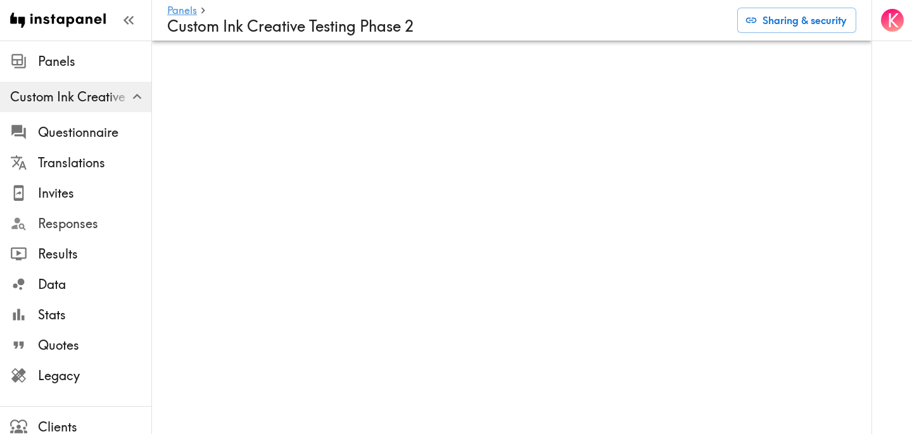
click at [73, 220] on span "Responses" at bounding box center [94, 224] width 113 height 18
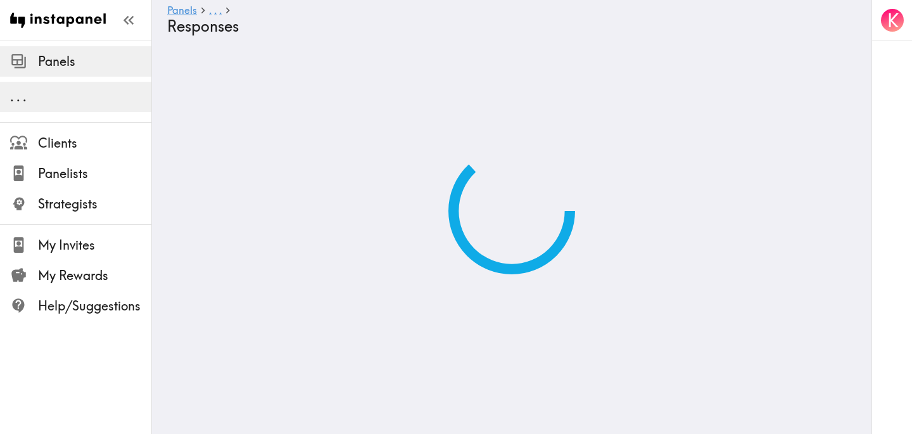
click at [73, 60] on span "Panels" at bounding box center [94, 62] width 113 height 18
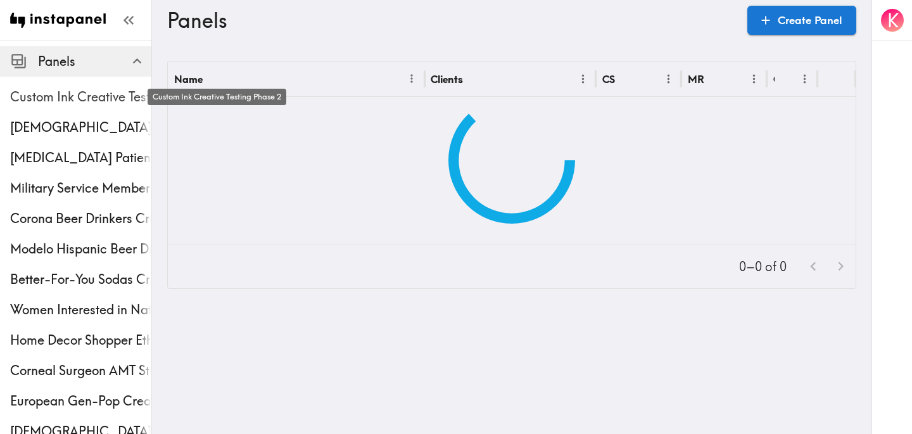
click at [58, 94] on span "Custom Ink Creative Testing Phase 2" at bounding box center [80, 97] width 141 height 18
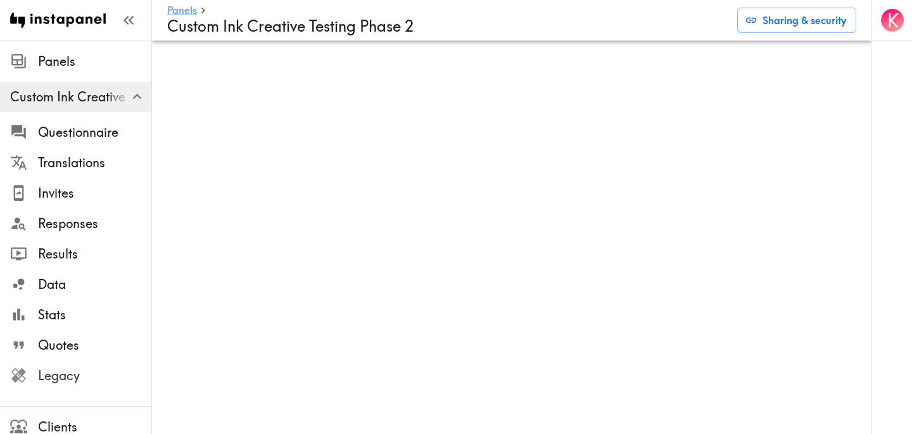
click at [74, 373] on span "Legacy" at bounding box center [94, 376] width 113 height 18
click at [93, 233] on span "Responses" at bounding box center [94, 223] width 113 height 23
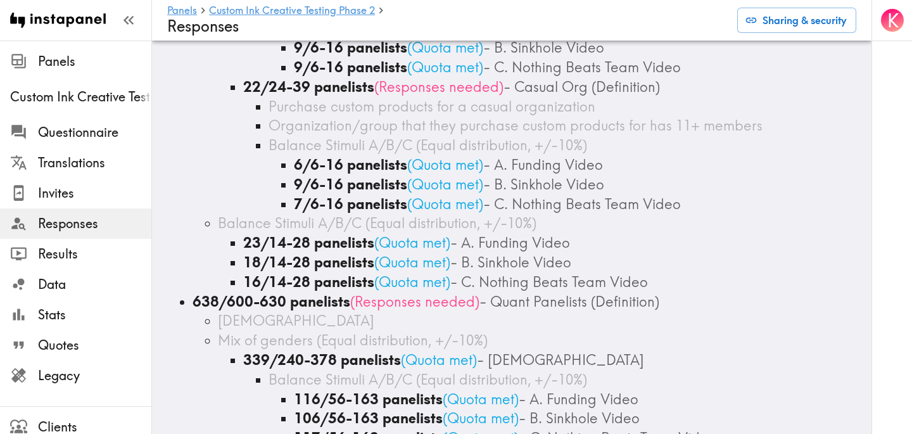
scroll to position [1528, 0]
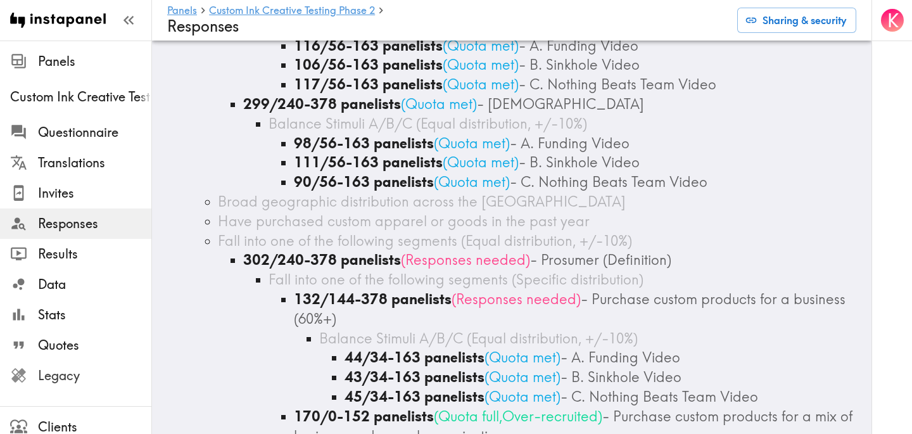
click at [60, 386] on span "Legacy" at bounding box center [94, 375] width 113 height 23
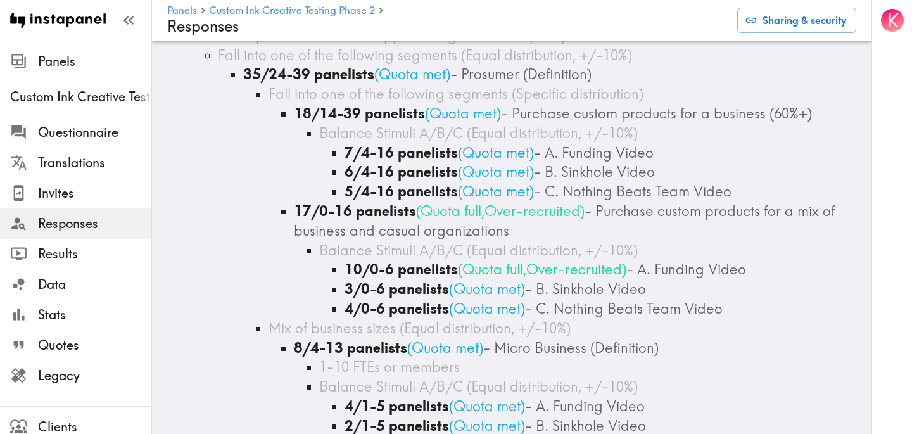
scroll to position [0, 0]
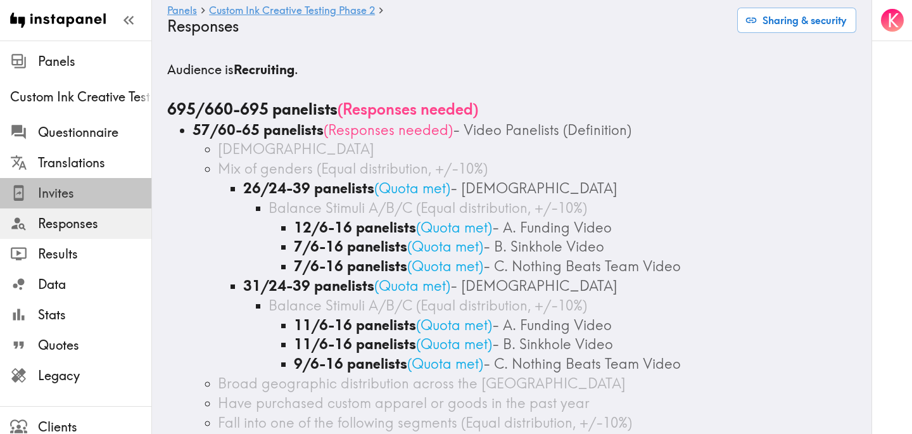
click at [49, 193] on span "Invites" at bounding box center [94, 193] width 113 height 18
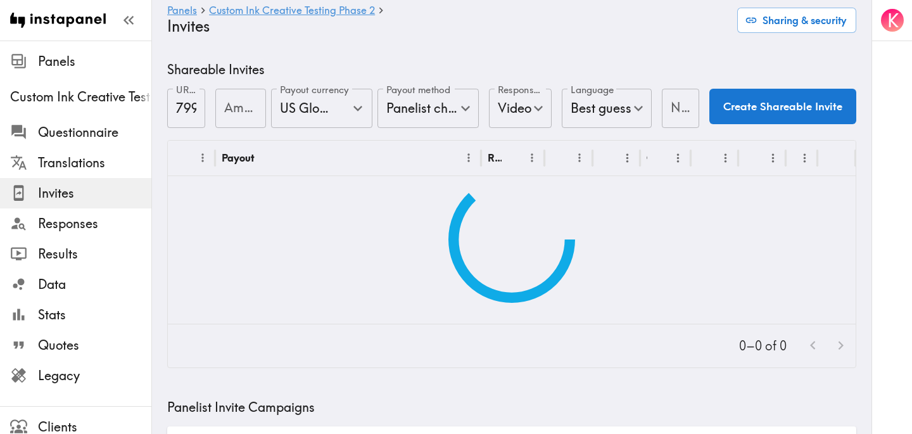
click at [233, 113] on input "Amount" at bounding box center [240, 108] width 51 height 39
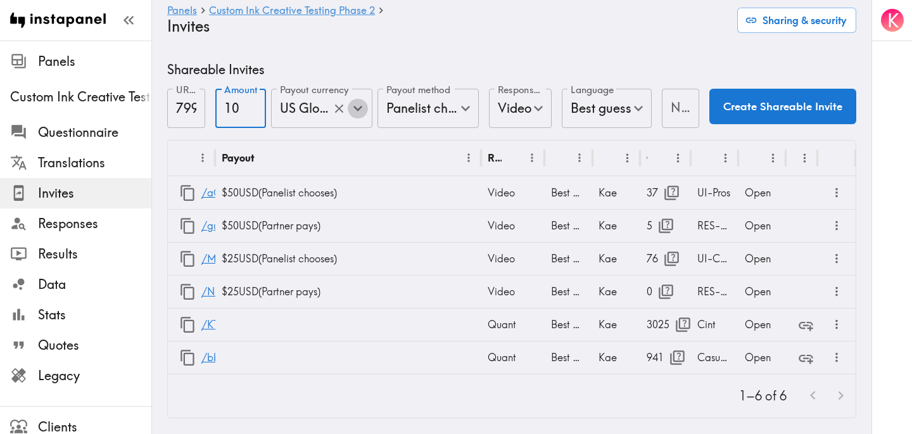
click at [361, 108] on icon "Open" at bounding box center [358, 108] width 9 height 5
type input "10"
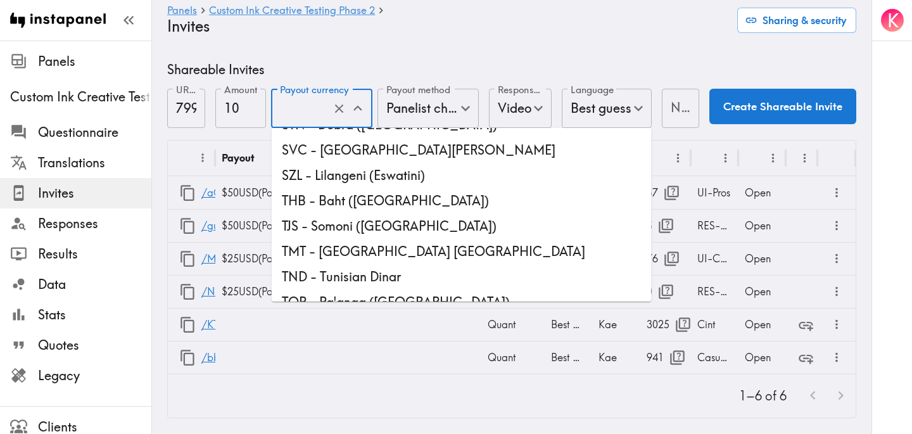
scroll to position [3508, 0]
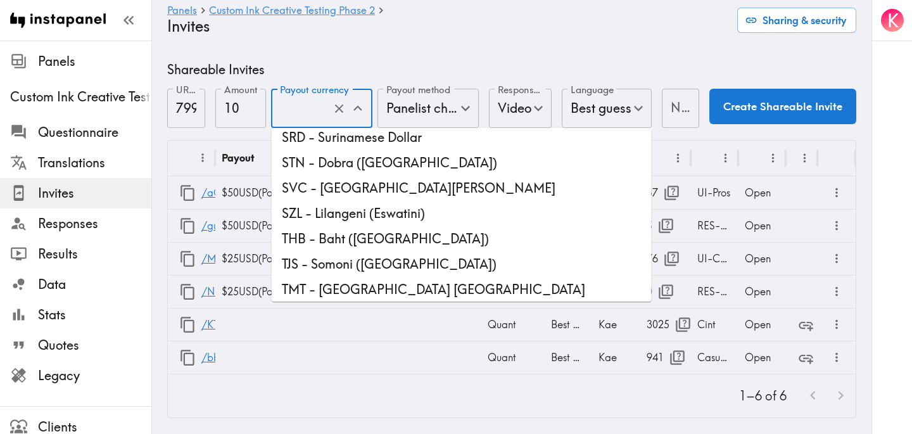
type input "USD - US Dollar ([GEOGRAPHIC_DATA], [US_STATE], [GEOGRAPHIC_DATA], [GEOGRAPHIC_…"
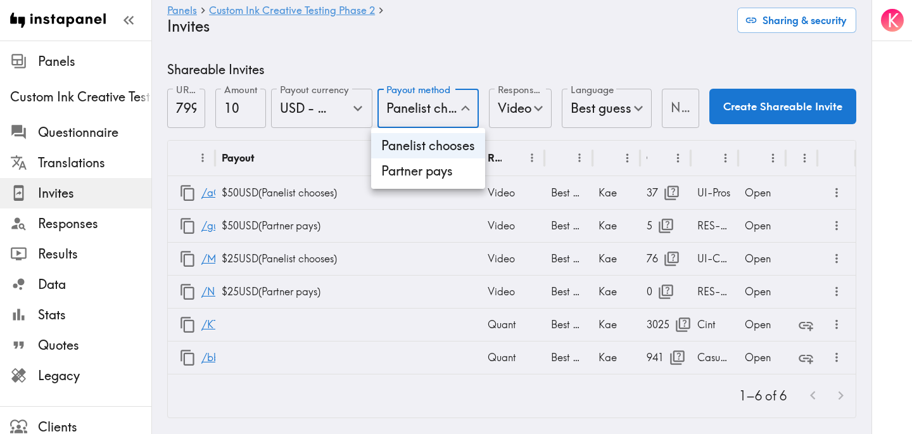
click at [476, 140] on li "Panelist chooses" at bounding box center [428, 145] width 114 height 25
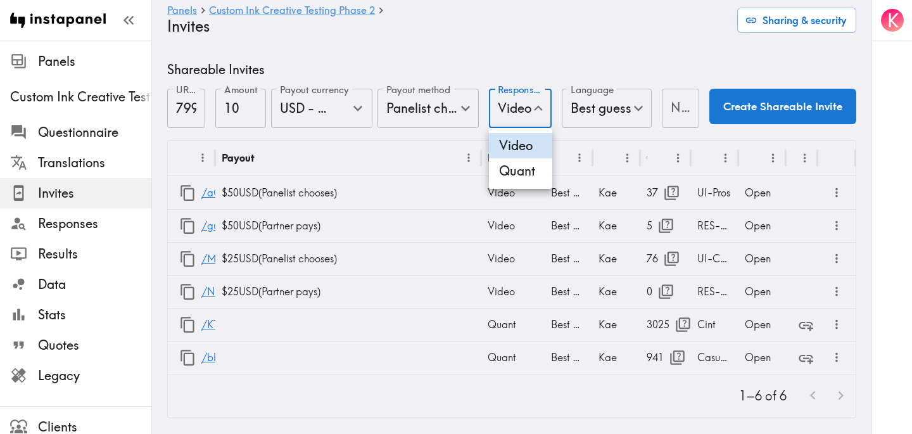
click at [526, 167] on li "Quant" at bounding box center [520, 170] width 63 height 25
type input "Quant"
click at [671, 113] on input "Notes" at bounding box center [681, 108] width 37 height 39
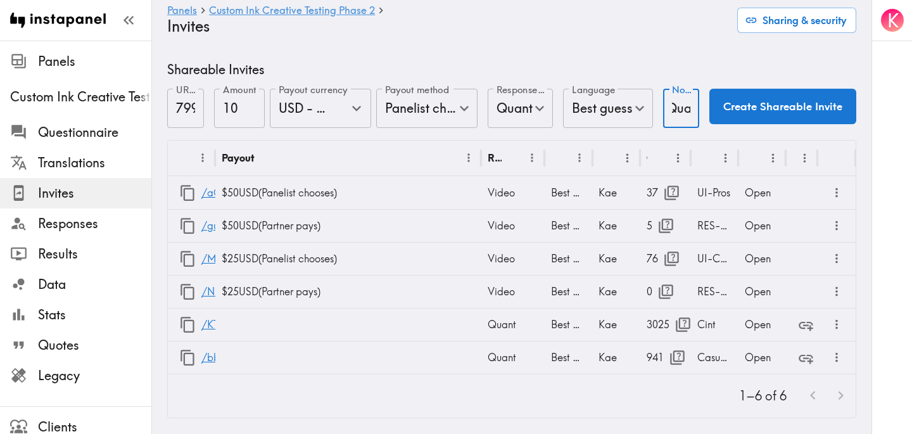
scroll to position [0, 35]
type input "UI-Quant"
click at [793, 112] on button "Create Shareable Invite" at bounding box center [783, 106] width 147 height 35
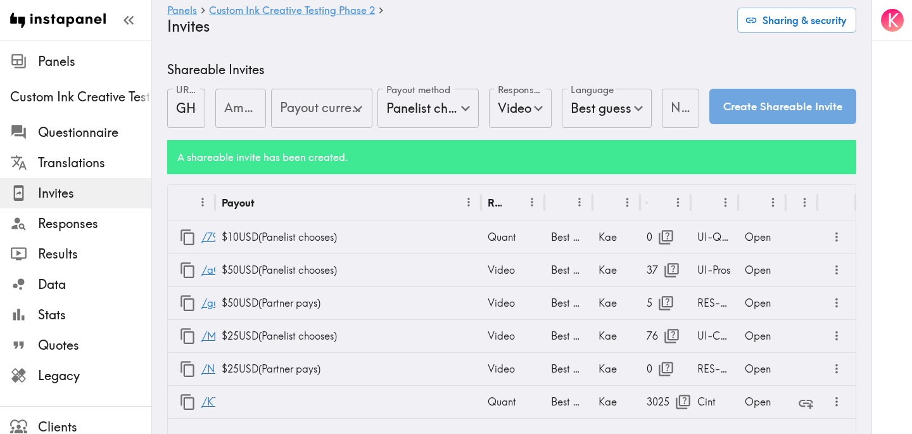
type input "US Global Equivalent - converted and cost-of-living adjusted"
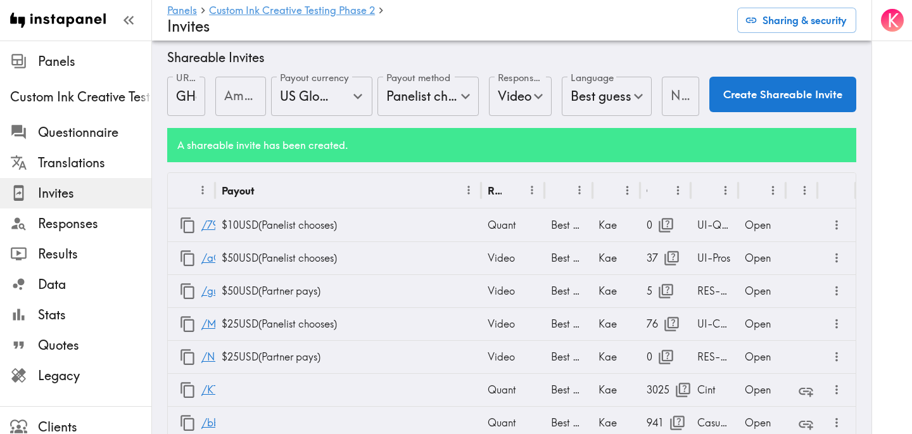
scroll to position [13, 0]
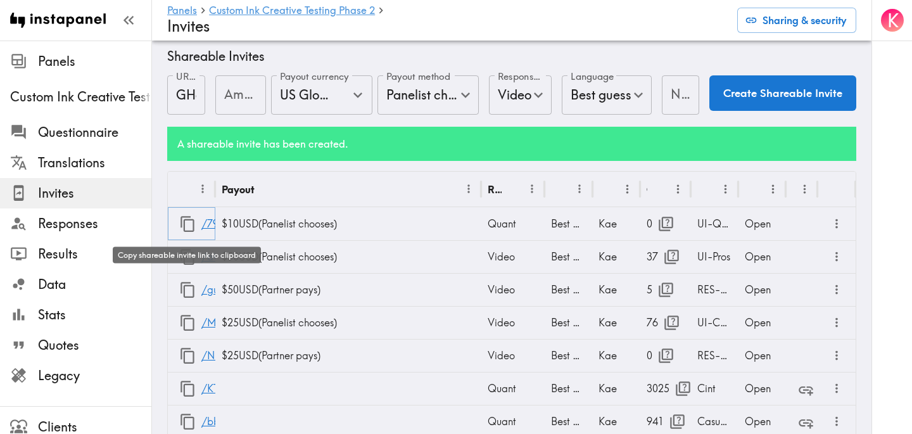
click at [189, 224] on icon "button" at bounding box center [187, 223] width 17 height 17
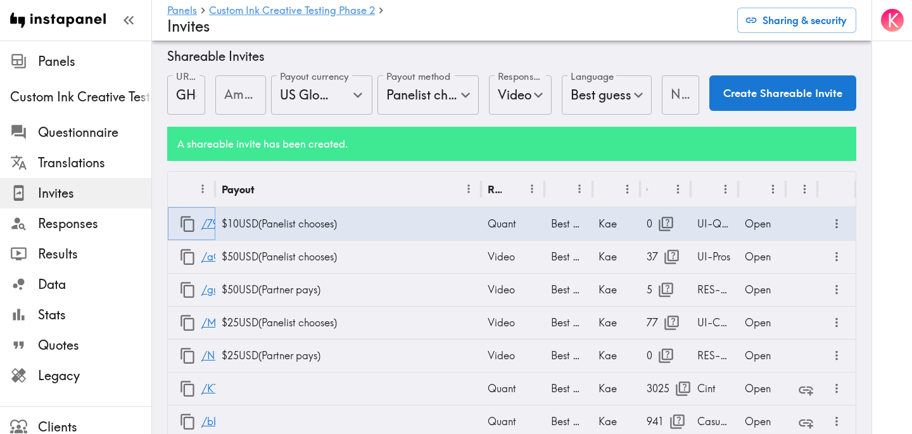
click at [185, 219] on icon "button" at bounding box center [187, 223] width 17 height 17
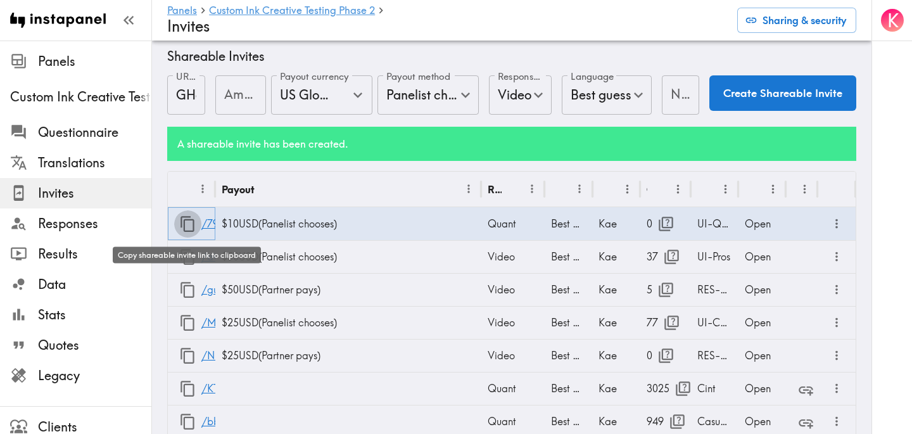
click at [186, 227] on icon "button" at bounding box center [187, 223] width 17 height 17
